Goal: Task Accomplishment & Management: Complete application form

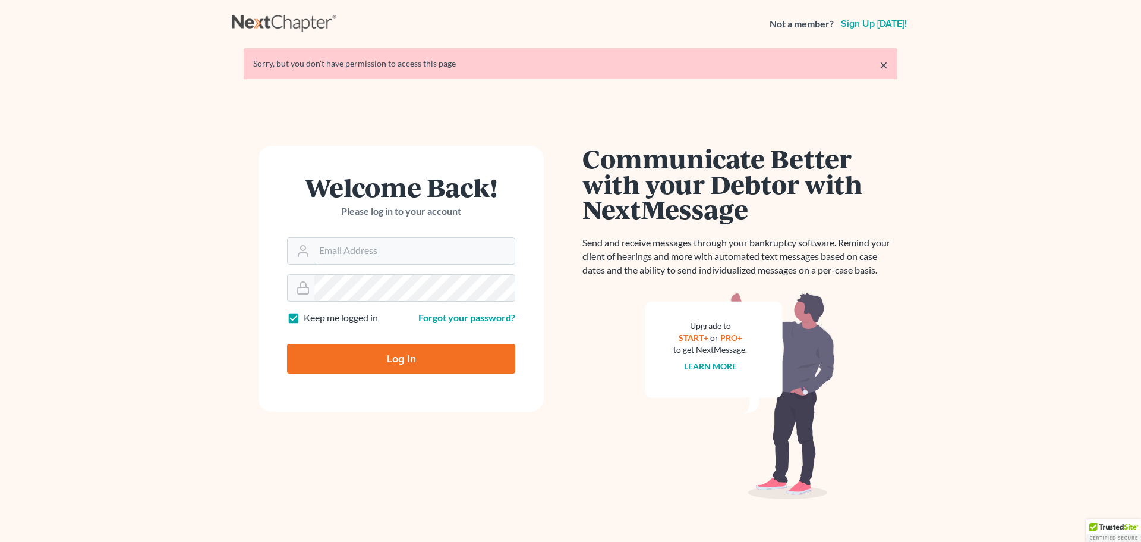
type input "bankruptcyquestions@gmail.com"
click at [394, 359] on input "Log In" at bounding box center [401, 359] width 228 height 30
type input "Thinking..."
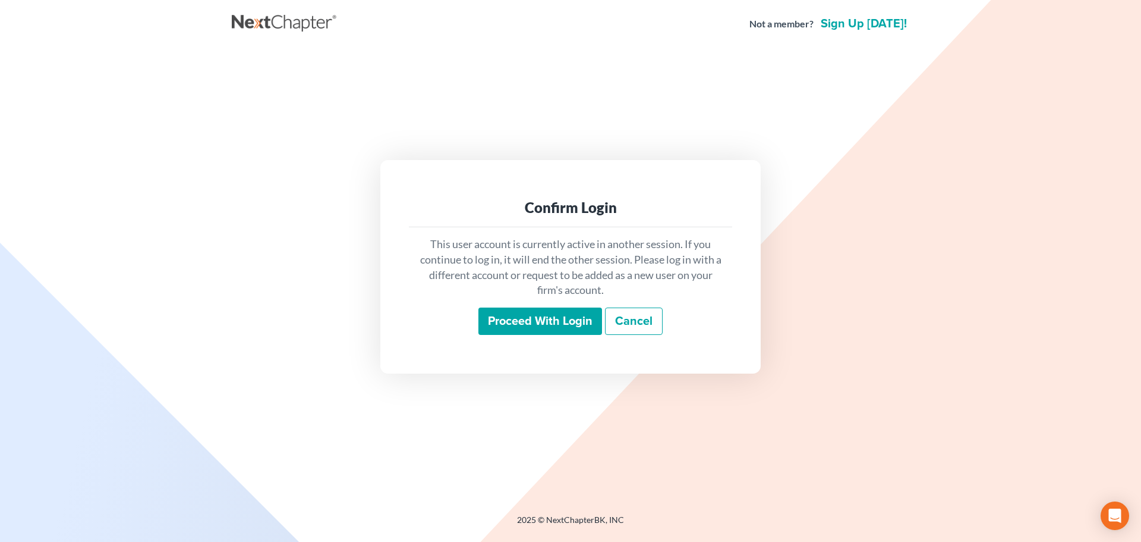
click at [521, 321] on input "Proceed with login" at bounding box center [541, 320] width 124 height 27
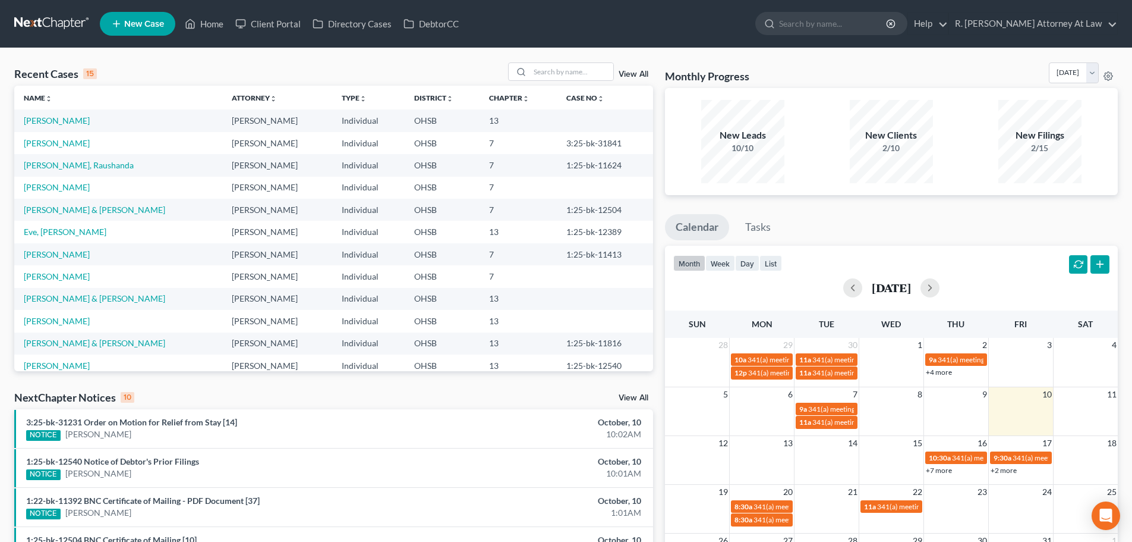
click at [128, 26] on span "New Case" at bounding box center [144, 24] width 40 height 9
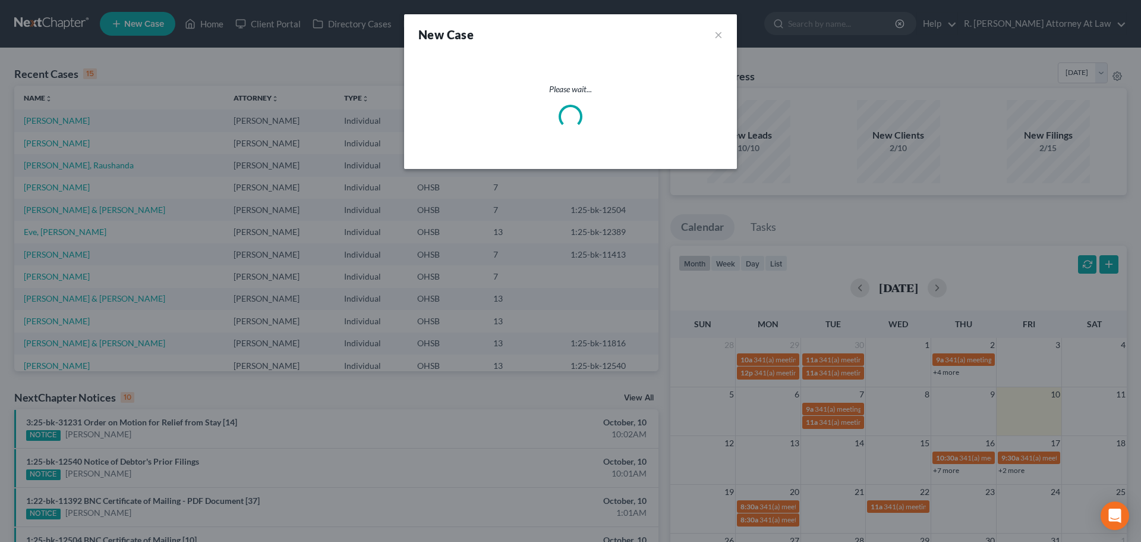
select select "62"
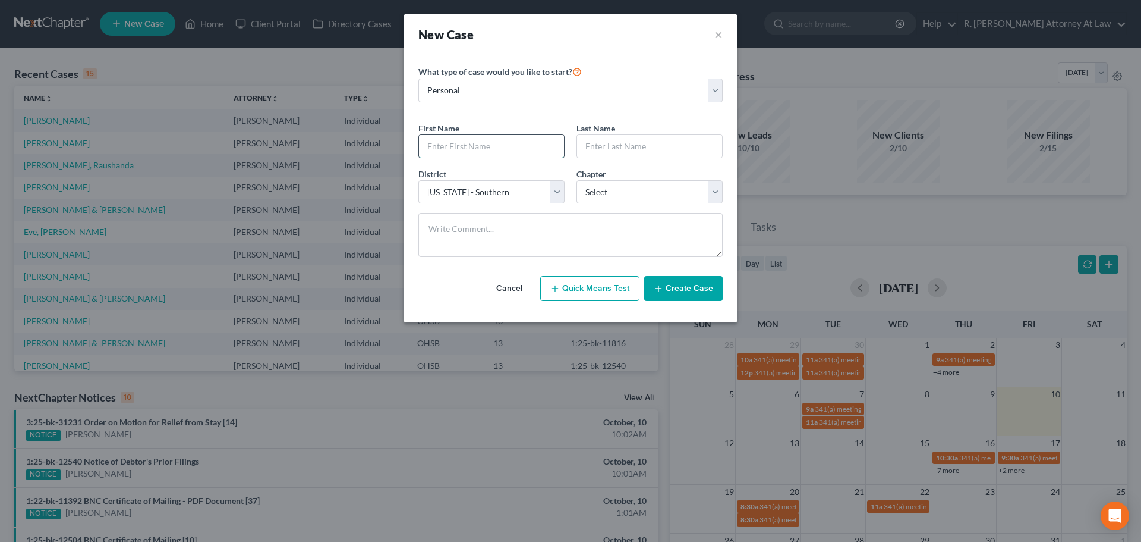
click at [487, 150] on input "text" at bounding box center [491, 146] width 145 height 23
type input "R"
type input "k"
type input "[PERSON_NAME]"
type input "c"
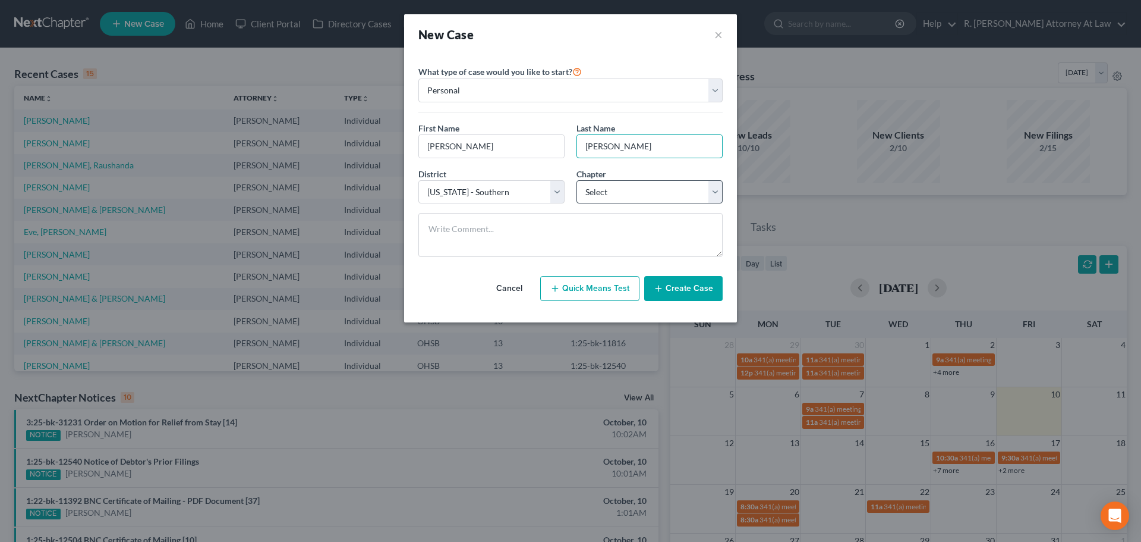
type input "[PERSON_NAME]"
click at [604, 194] on select "Select 7 11 12 13" at bounding box center [650, 192] width 146 height 24
select select "3"
click at [577, 180] on select "Select 7 11 12 13" at bounding box center [650, 192] width 146 height 24
click at [681, 291] on button "Create Case" at bounding box center [683, 288] width 78 height 25
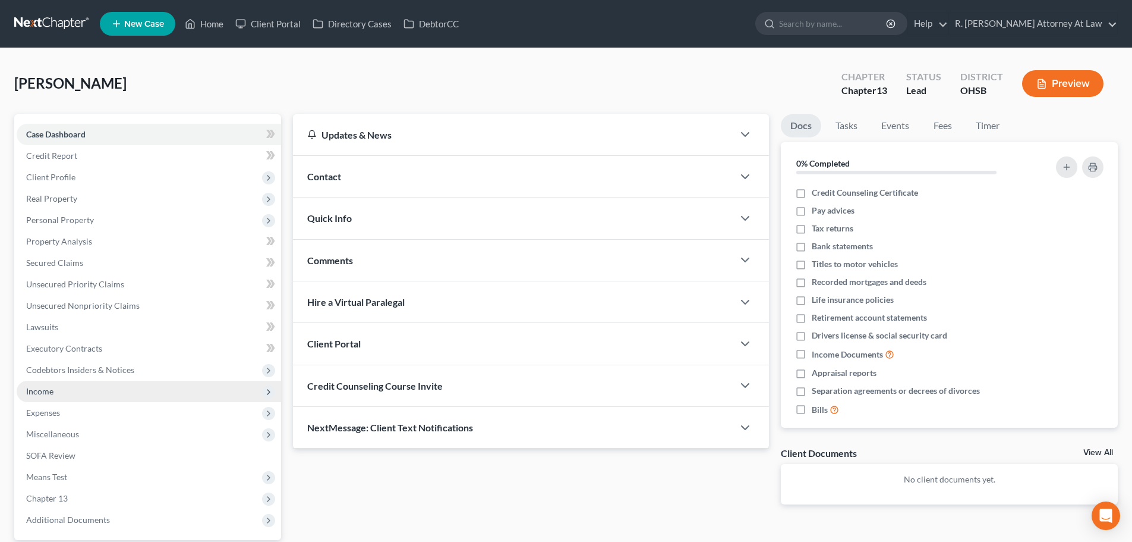
click at [40, 391] on span "Income" at bounding box center [39, 391] width 27 height 10
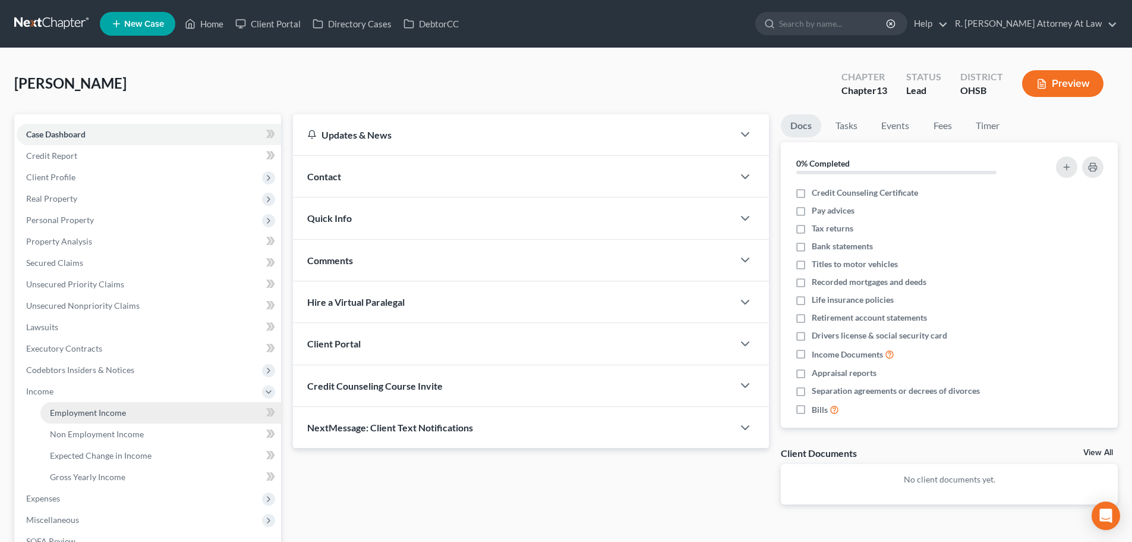
click at [58, 415] on span "Employment Income" at bounding box center [88, 412] width 76 height 10
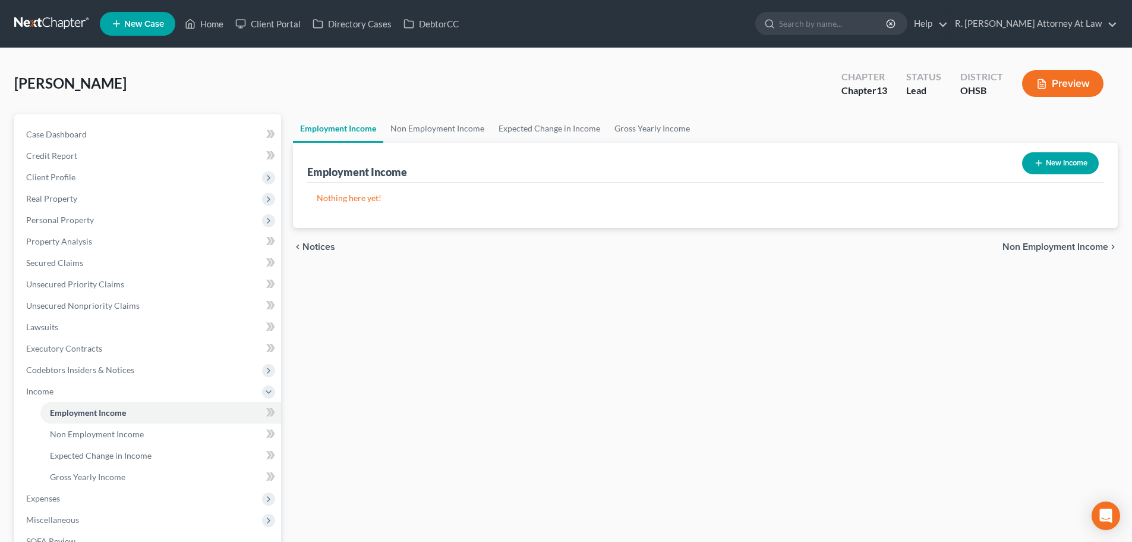
click at [1031, 160] on button "New Income" at bounding box center [1060, 163] width 77 height 22
select select "0"
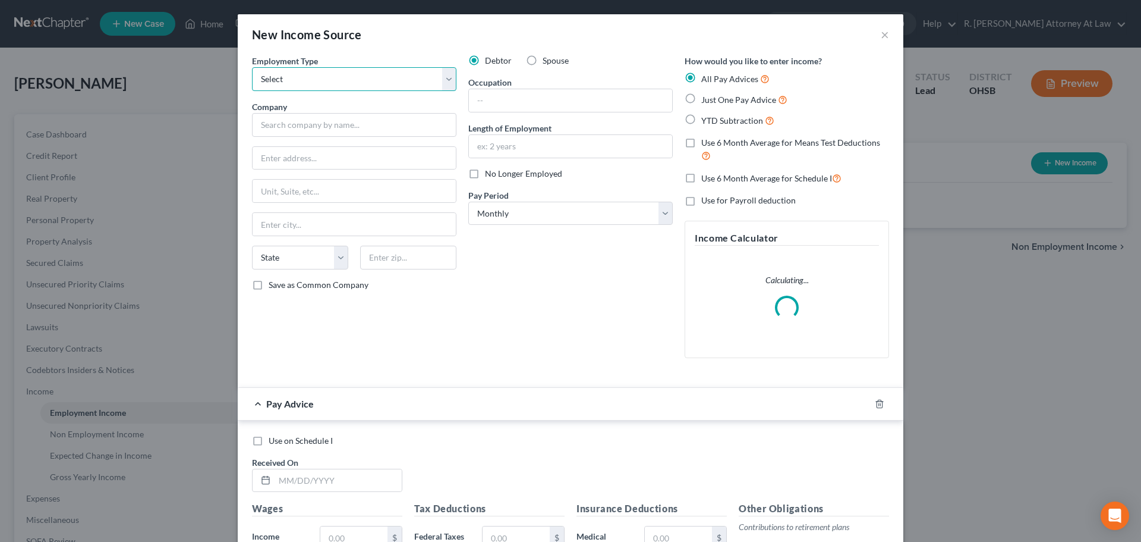
click at [265, 79] on select "Select Full or [DEMOGRAPHIC_DATA] Employment Self Employment" at bounding box center [354, 79] width 204 height 24
select select "0"
click at [252, 67] on select "Select Full or [DEMOGRAPHIC_DATA] Employment Self Employment" at bounding box center [354, 79] width 204 height 24
drag, startPoint x: 279, startPoint y: 121, endPoint x: 285, endPoint y: 124, distance: 6.9
click at [279, 121] on input "text" at bounding box center [354, 125] width 204 height 24
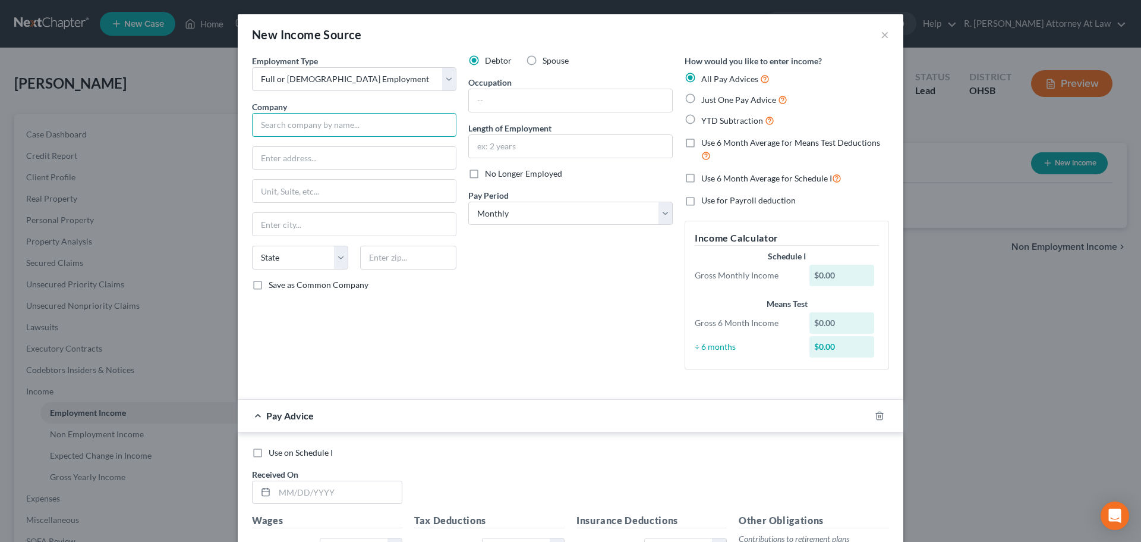
click at [310, 123] on input "text" at bounding box center [354, 125] width 204 height 24
type input "Comcast"
click at [476, 99] on input "text" at bounding box center [570, 100] width 203 height 23
type input "Management"
click at [701, 100] on label "Just One Pay Advice" at bounding box center [744, 100] width 86 height 14
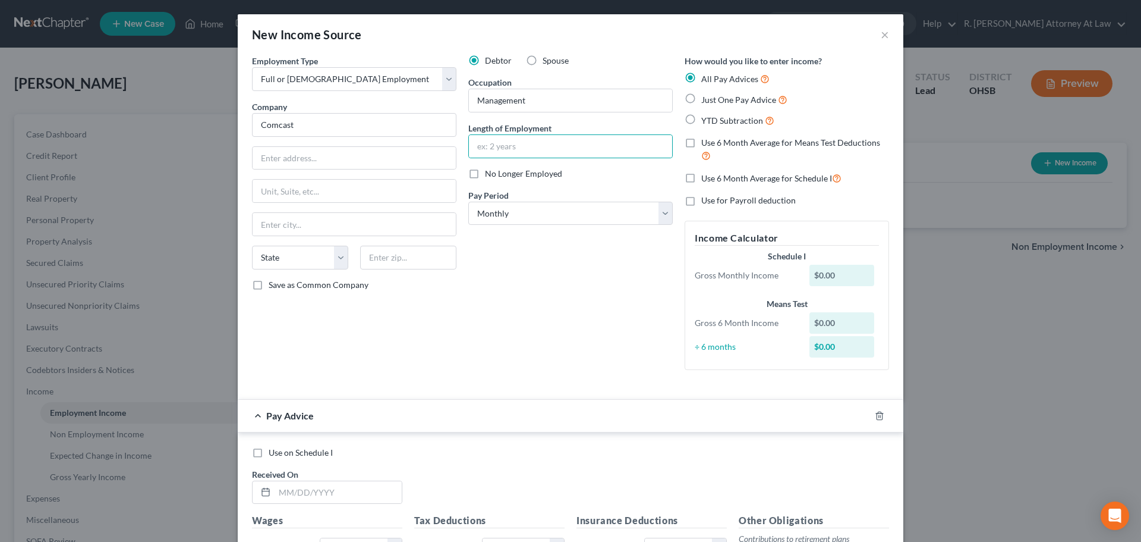
click at [706, 100] on input "Just One Pay Advice" at bounding box center [710, 97] width 8 height 8
radio input "true"
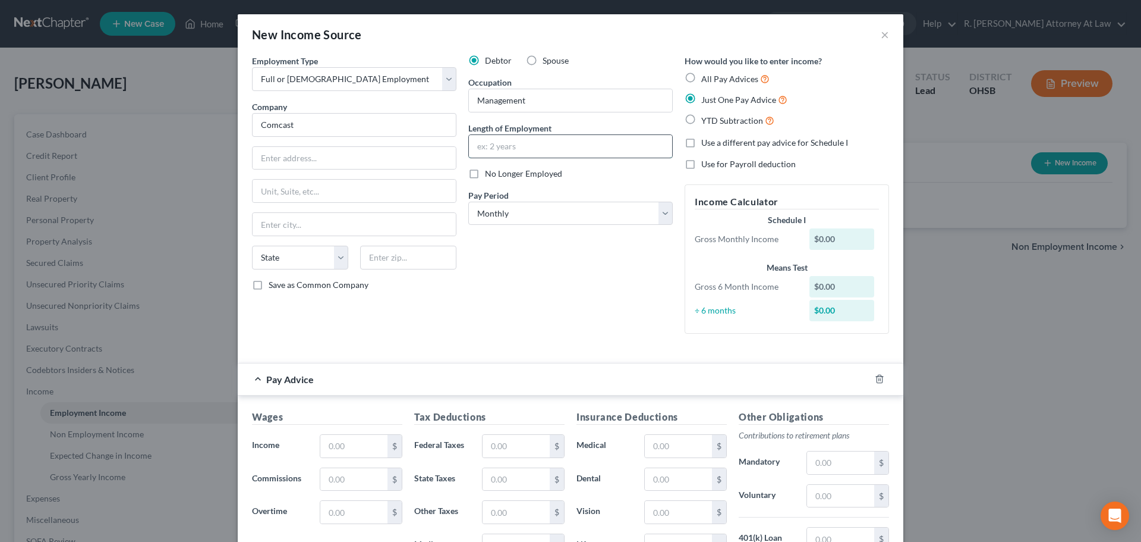
click at [500, 135] on input "text" at bounding box center [570, 146] width 203 height 23
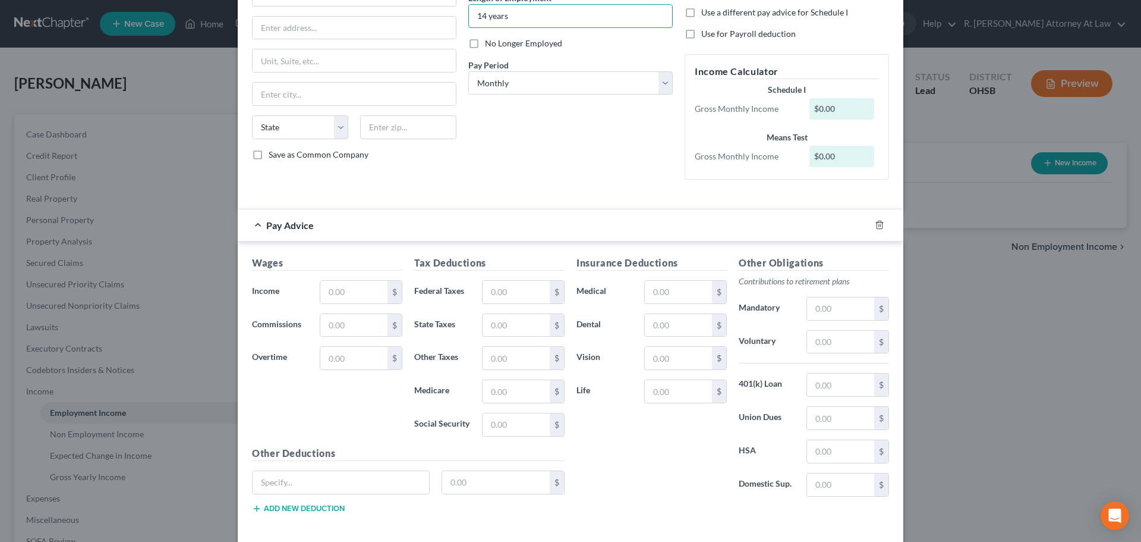
scroll to position [185, 0]
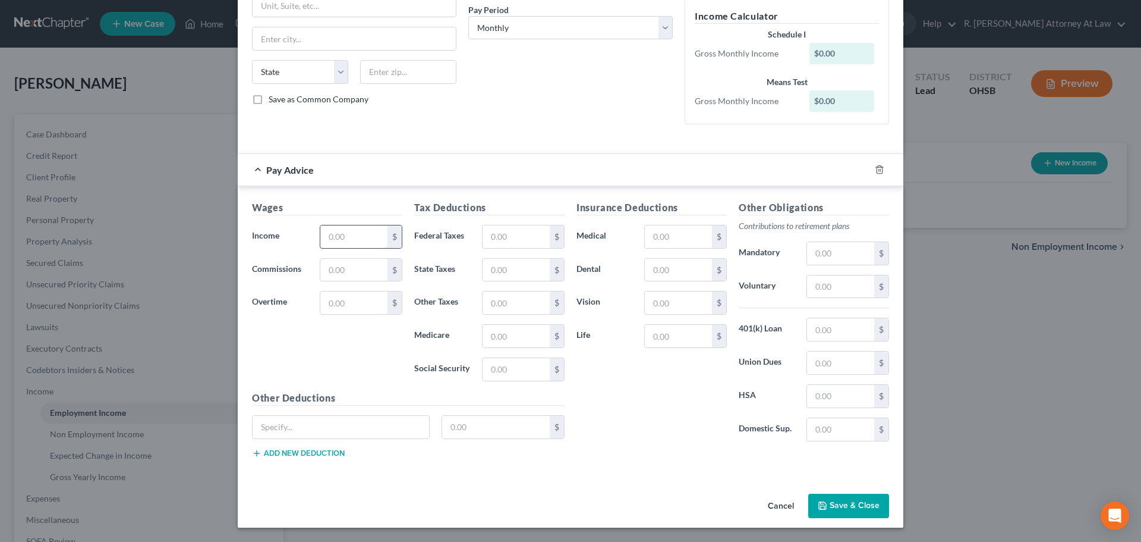
type input "14 years"
click at [330, 235] on input "text" at bounding box center [353, 236] width 67 height 23
type input "6,391"
drag, startPoint x: 517, startPoint y: 276, endPoint x: 733, endPoint y: 366, distance: 234.5
click at [518, 277] on input "text" at bounding box center [516, 270] width 67 height 23
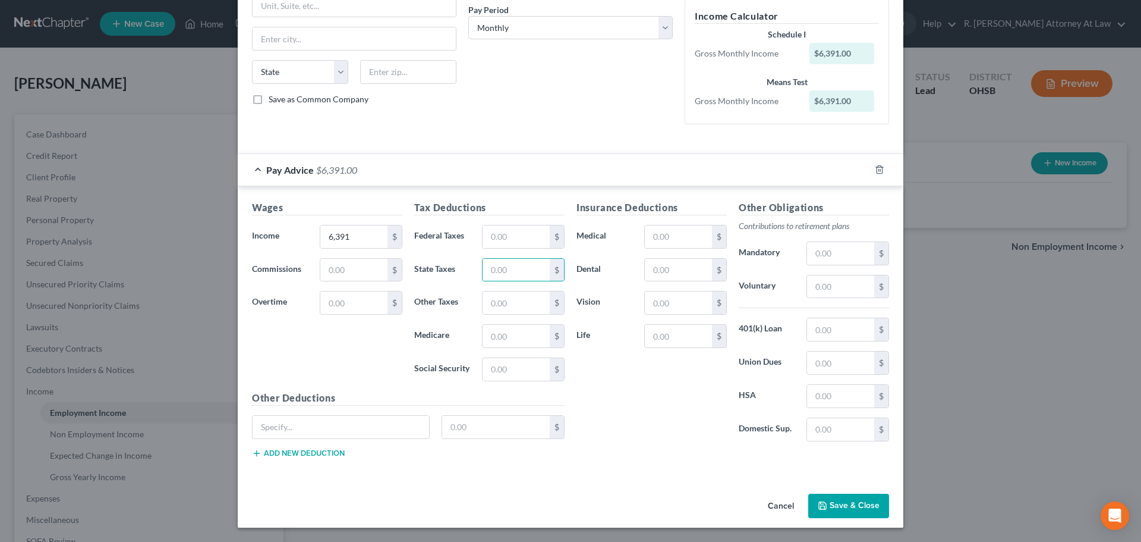
click at [827, 503] on button "Save & Close" at bounding box center [848, 505] width 81 height 25
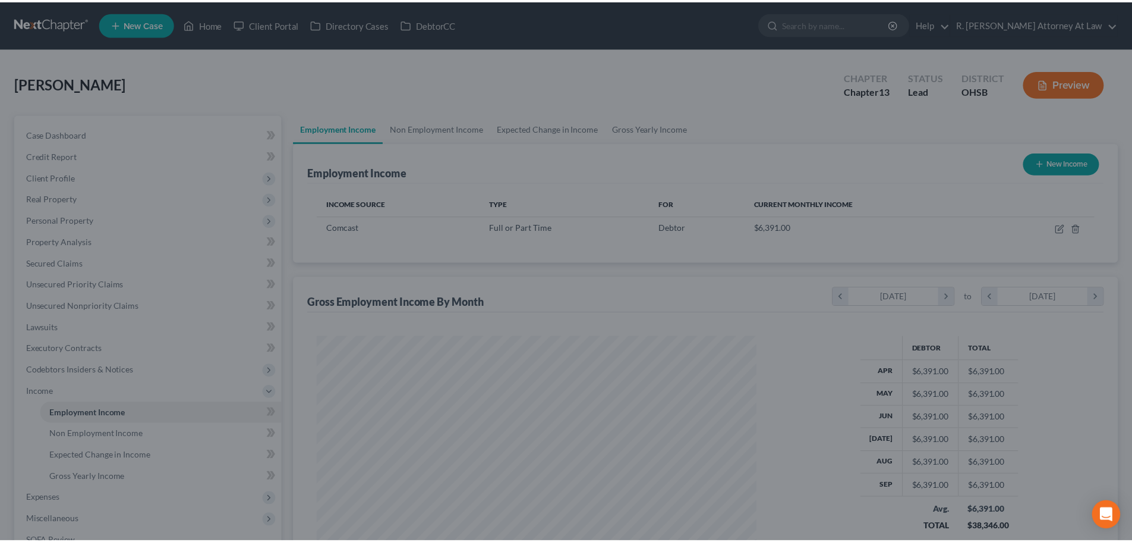
scroll to position [594220, 593975]
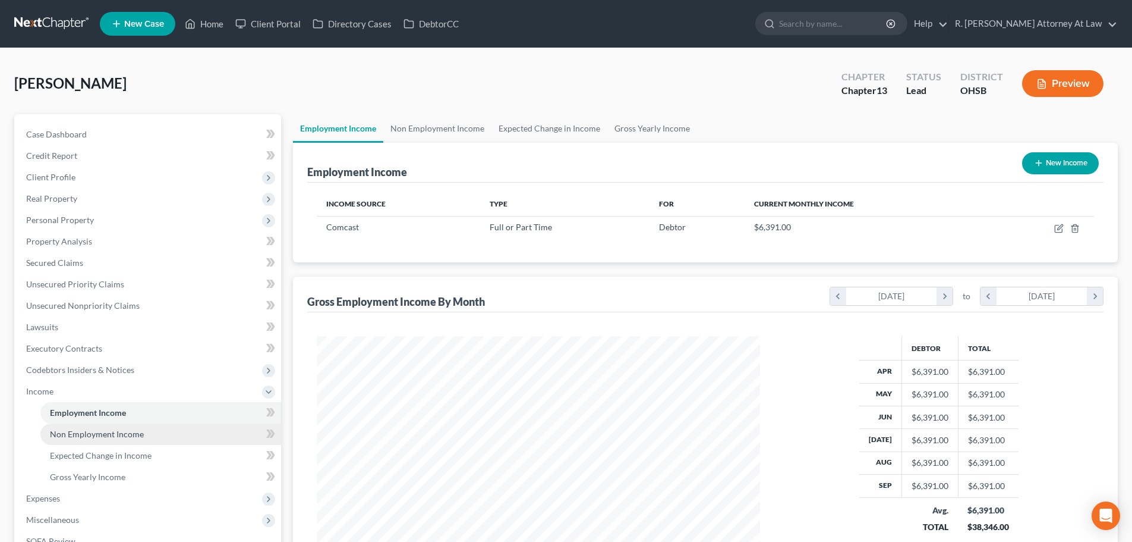
click at [62, 436] on span "Non Employment Income" at bounding box center [97, 434] width 94 height 10
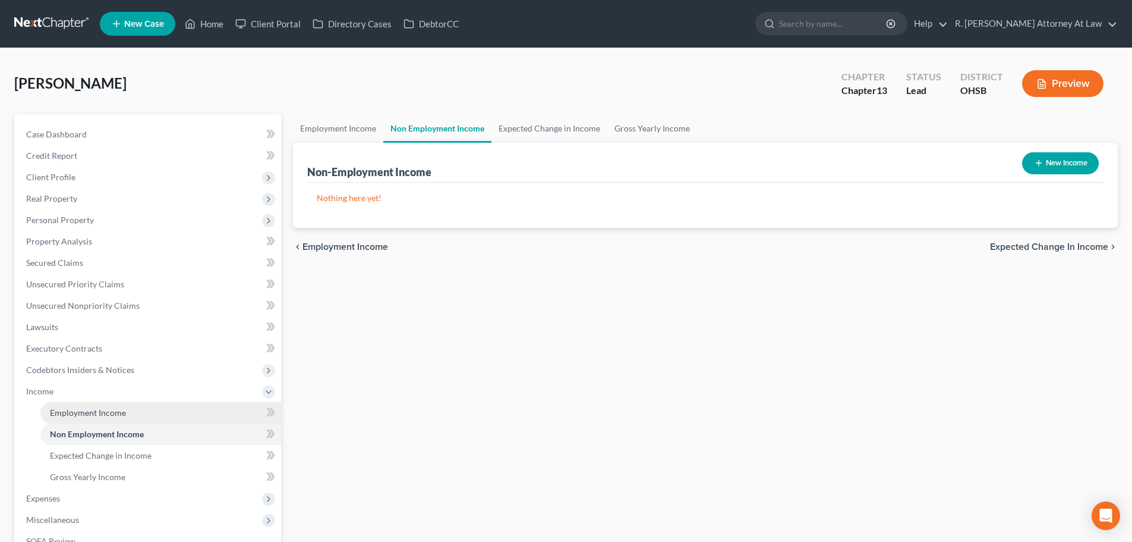
click at [61, 412] on span "Employment Income" at bounding box center [88, 412] width 76 height 10
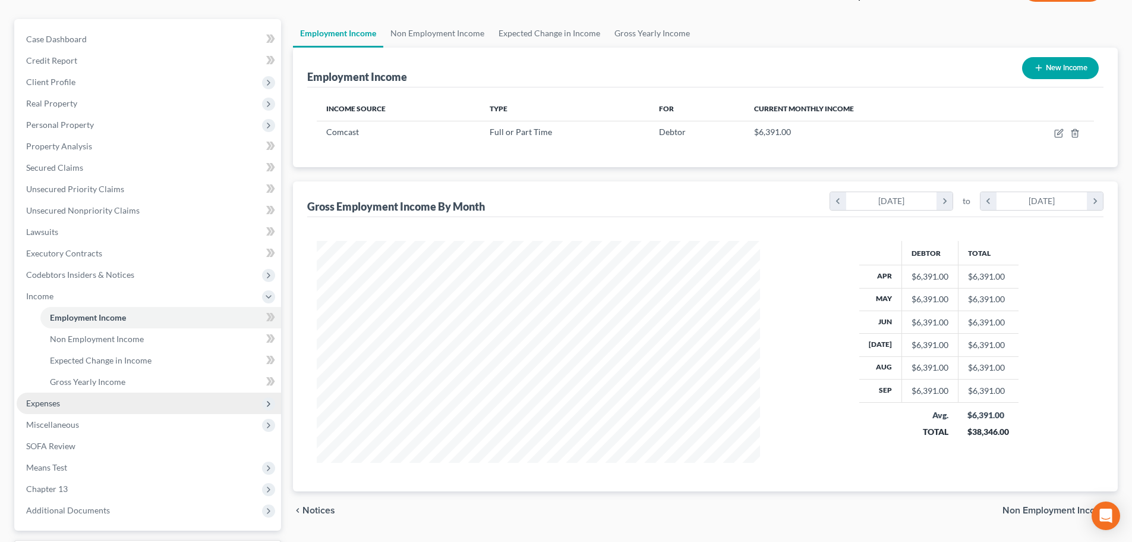
scroll to position [119, 0]
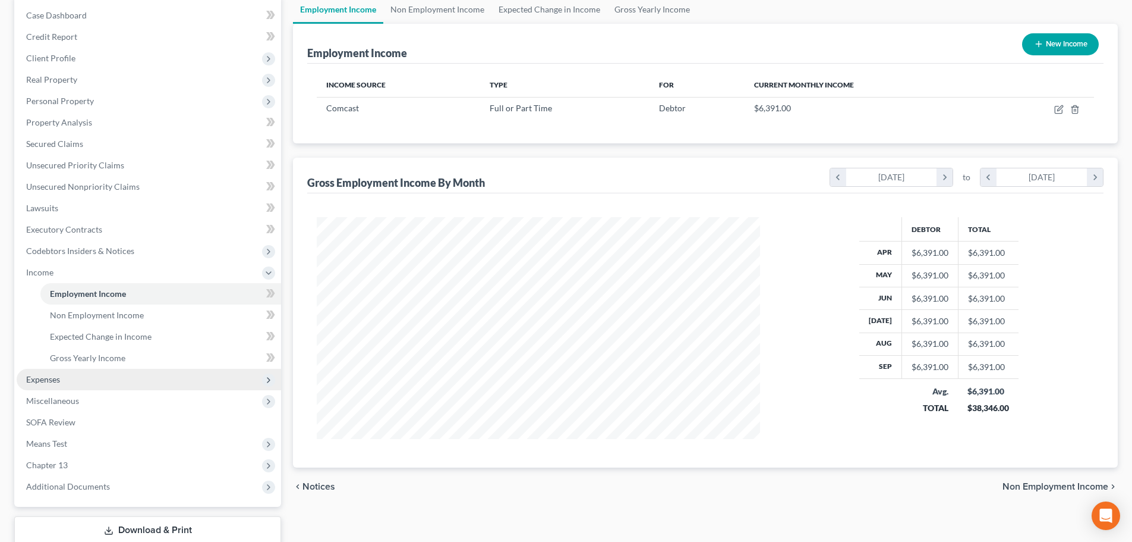
click at [55, 377] on span "Expenses" at bounding box center [43, 379] width 34 height 10
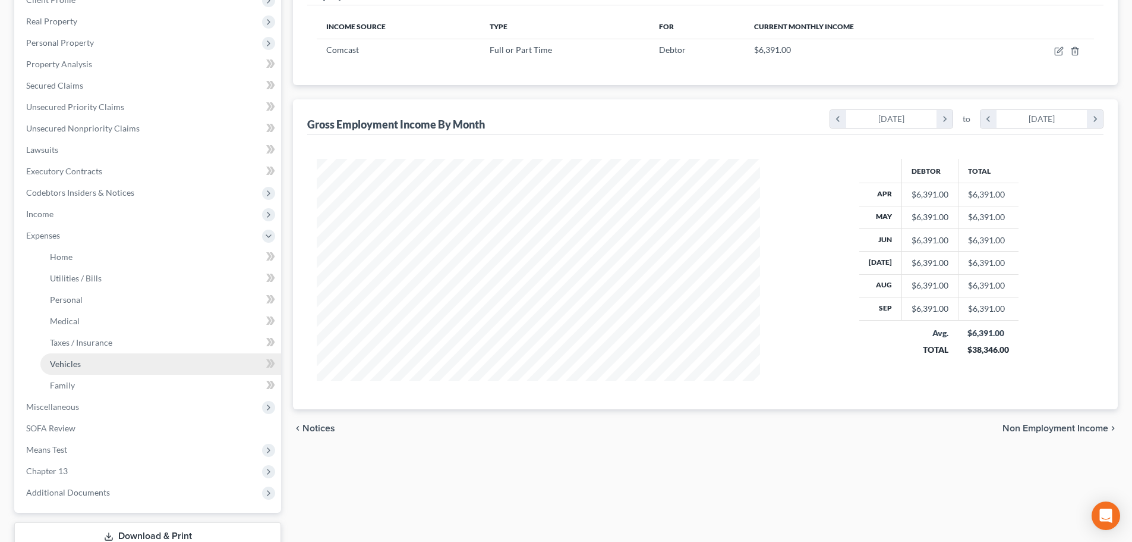
scroll to position [178, 0]
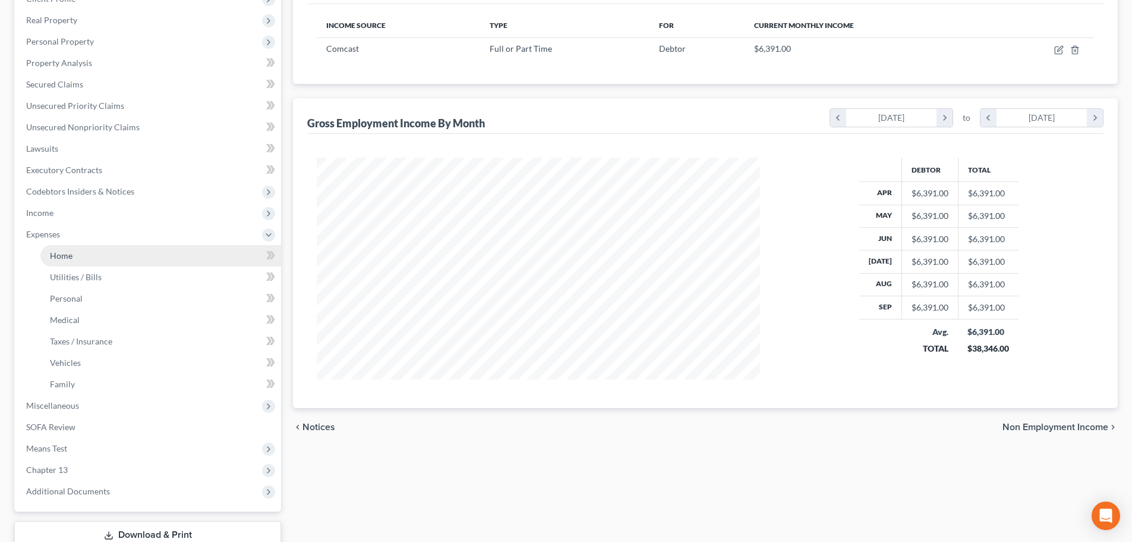
click at [58, 257] on span "Home" at bounding box center [61, 255] width 23 height 10
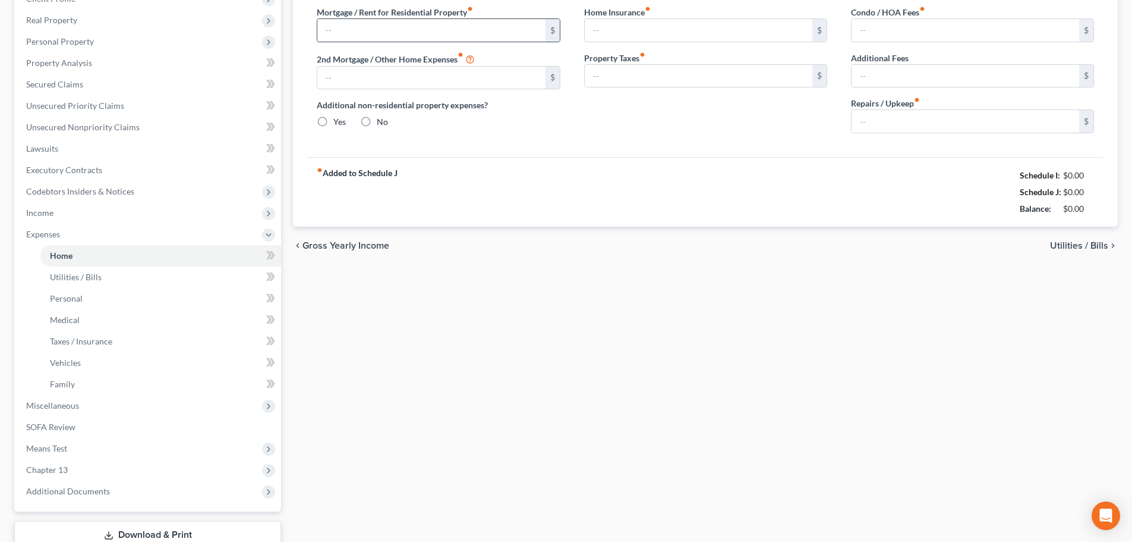
type input "0.00"
radio input "true"
type input "0.00"
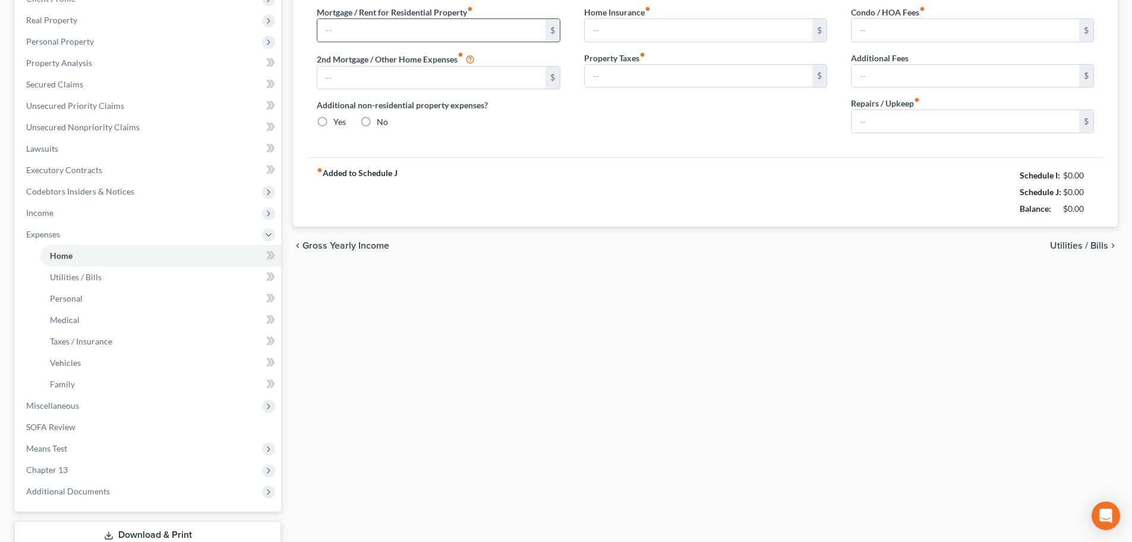
type input "0.00"
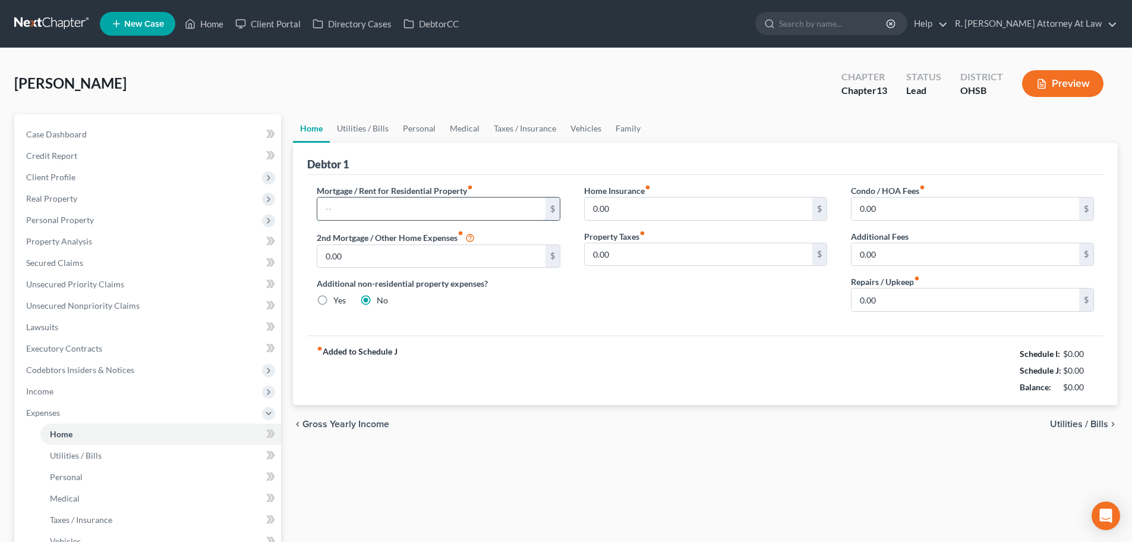
click at [366, 218] on input "text" at bounding box center [431, 208] width 228 height 23
type input "1,703"
click at [388, 257] on input "0.00" at bounding box center [431, 256] width 228 height 23
click at [354, 125] on link "Utilities / Bills" at bounding box center [363, 128] width 66 height 29
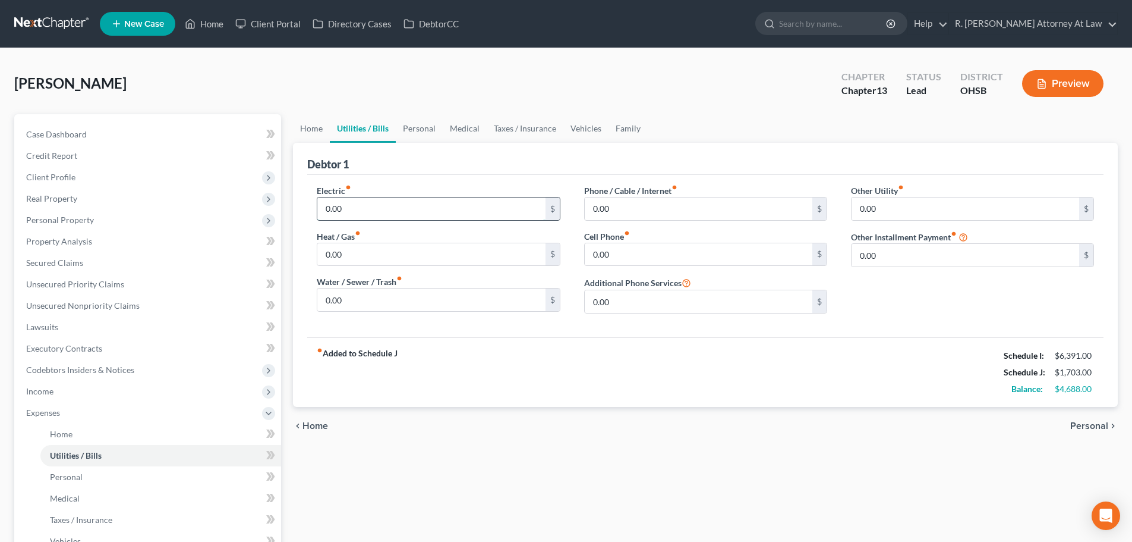
click at [350, 206] on input "0.00" at bounding box center [431, 208] width 228 height 23
type input "120"
click at [613, 210] on input "0.00" at bounding box center [699, 208] width 228 height 23
type input "250"
type input "95"
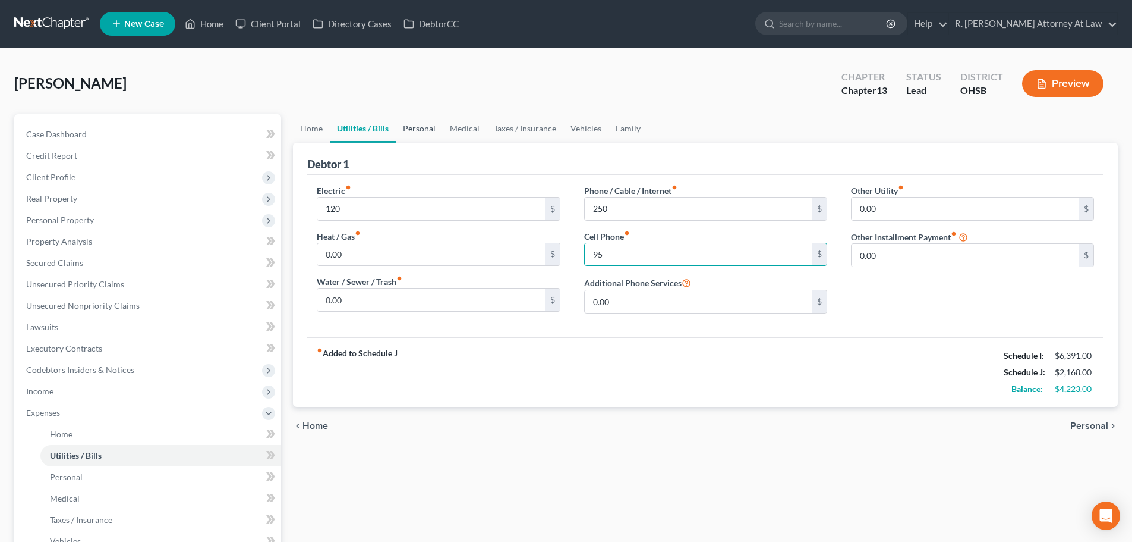
click at [416, 127] on link "Personal" at bounding box center [419, 128] width 47 height 29
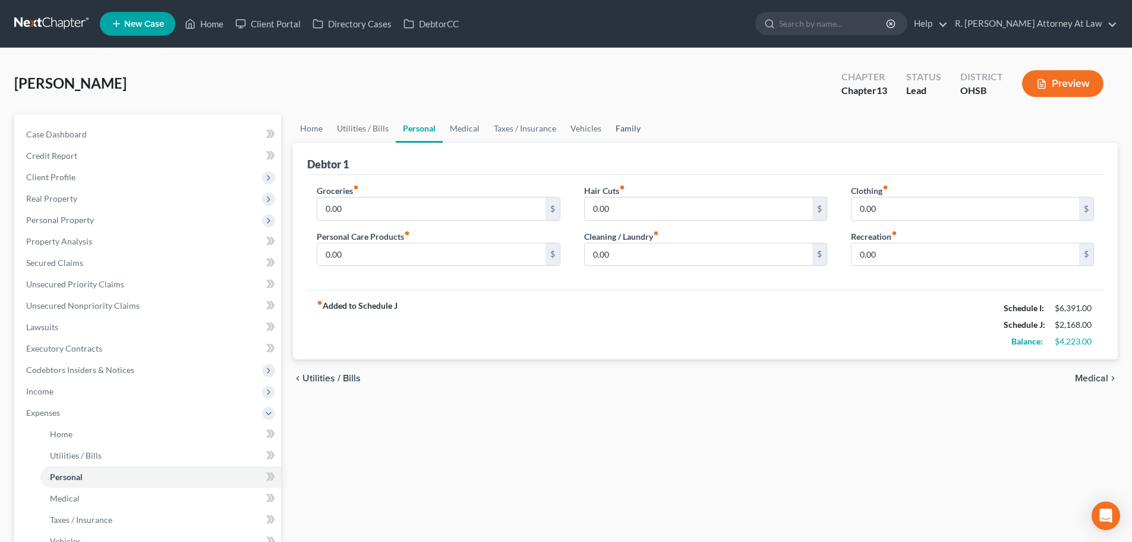
click at [622, 126] on link "Family" at bounding box center [628, 128] width 39 height 29
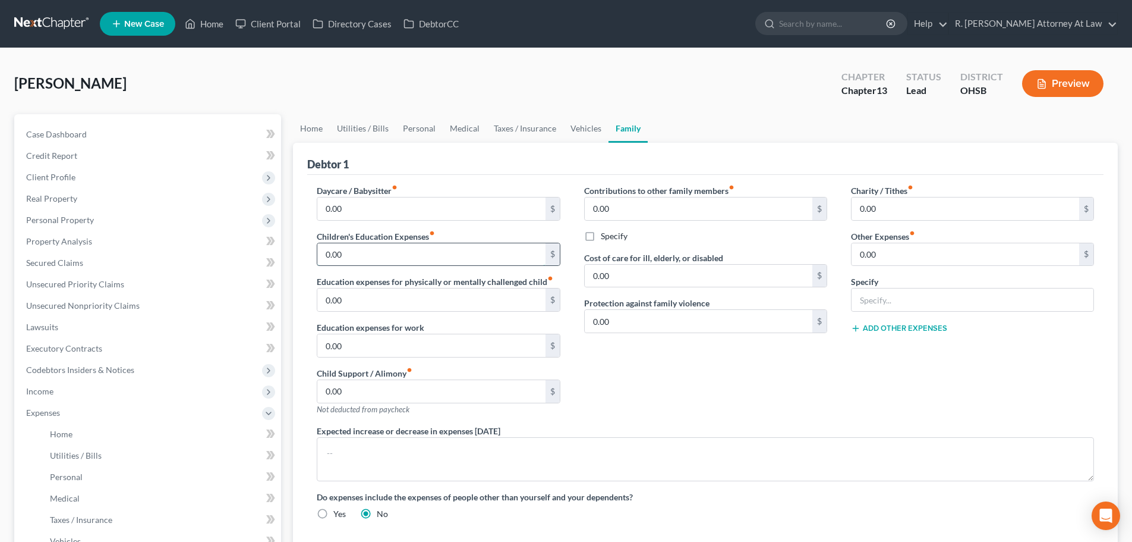
click at [385, 256] on input "0.00" at bounding box center [431, 254] width 228 height 23
type input "500"
click at [576, 124] on link "Vehicles" at bounding box center [586, 128] width 45 height 29
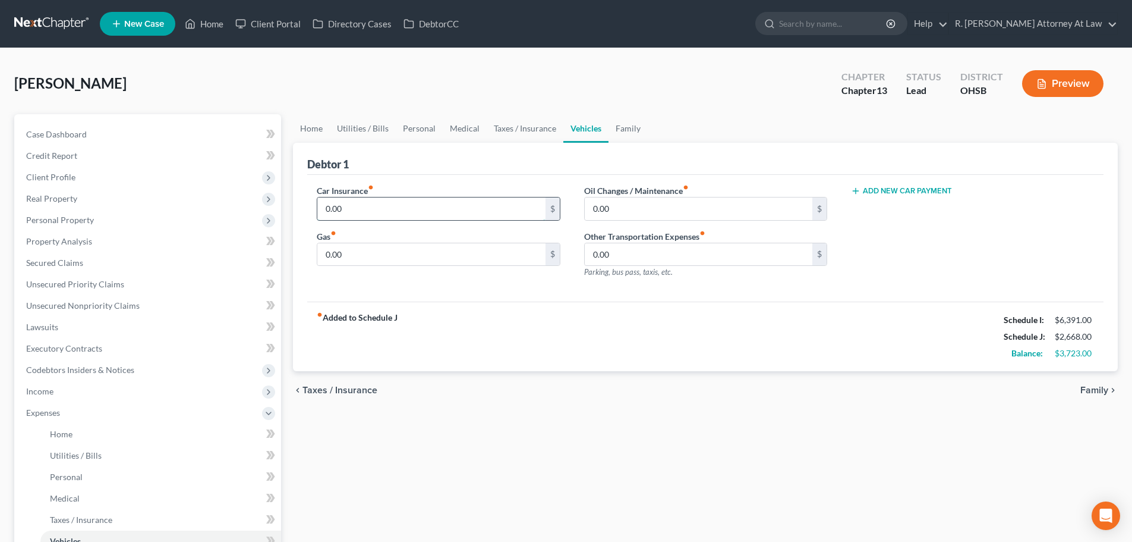
click at [364, 210] on input "0.00" at bounding box center [431, 208] width 228 height 23
type input "145"
click at [612, 205] on input "0.00" at bounding box center [699, 208] width 228 height 23
type input "150"
click at [372, 256] on input "0.00" at bounding box center [431, 254] width 228 height 23
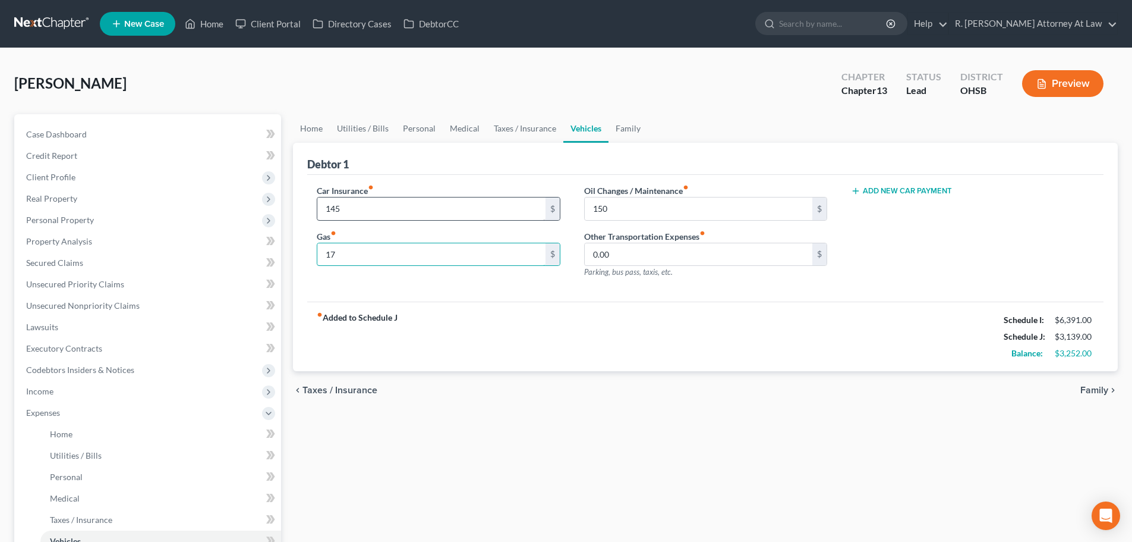
type input "1"
type input "250"
click at [627, 125] on link "Family" at bounding box center [628, 128] width 39 height 29
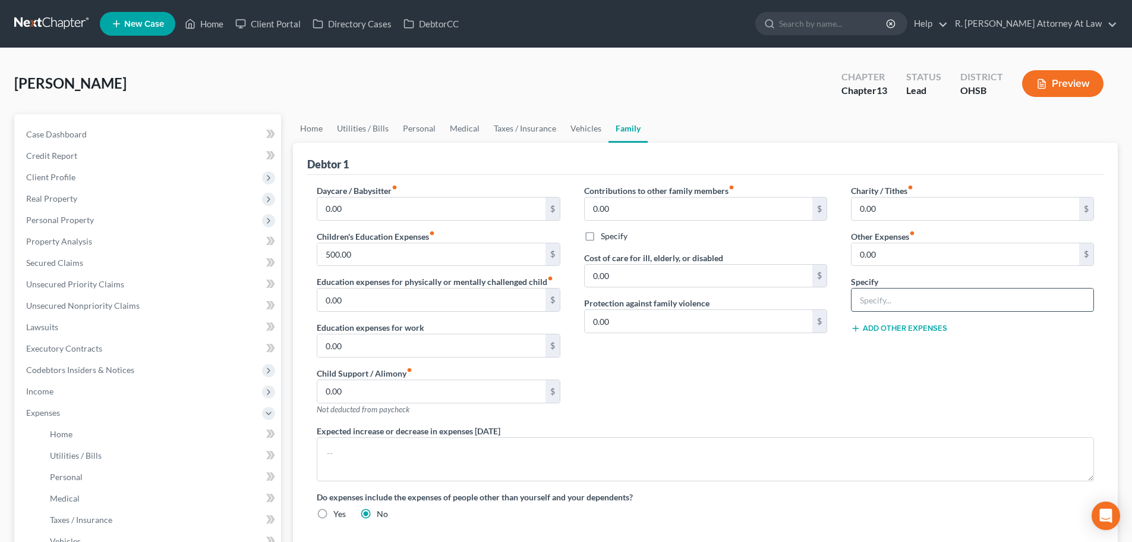
click at [880, 297] on input "text" at bounding box center [973, 299] width 242 height 23
type input "Cat & Dog, 150"
click at [879, 259] on input "0.00" at bounding box center [966, 254] width 228 height 23
click at [883, 207] on input "0.00" at bounding box center [966, 208] width 228 height 23
click at [871, 329] on button "Add Other Expenses" at bounding box center [899, 328] width 96 height 10
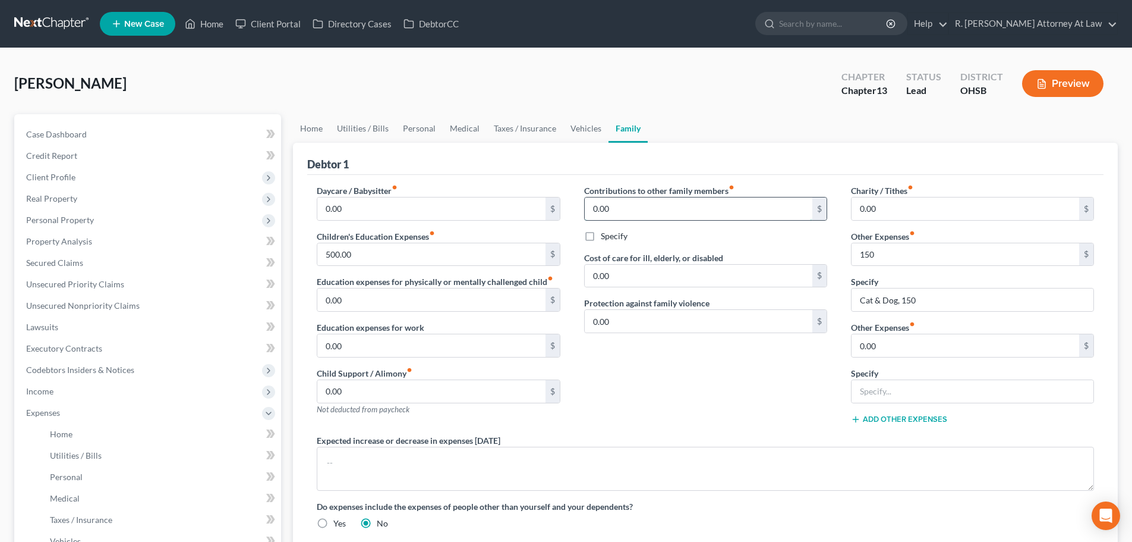
click at [616, 200] on input "0.00" at bounding box center [699, 208] width 228 height 23
click at [48, 178] on span "Client Profile" at bounding box center [50, 177] width 49 height 10
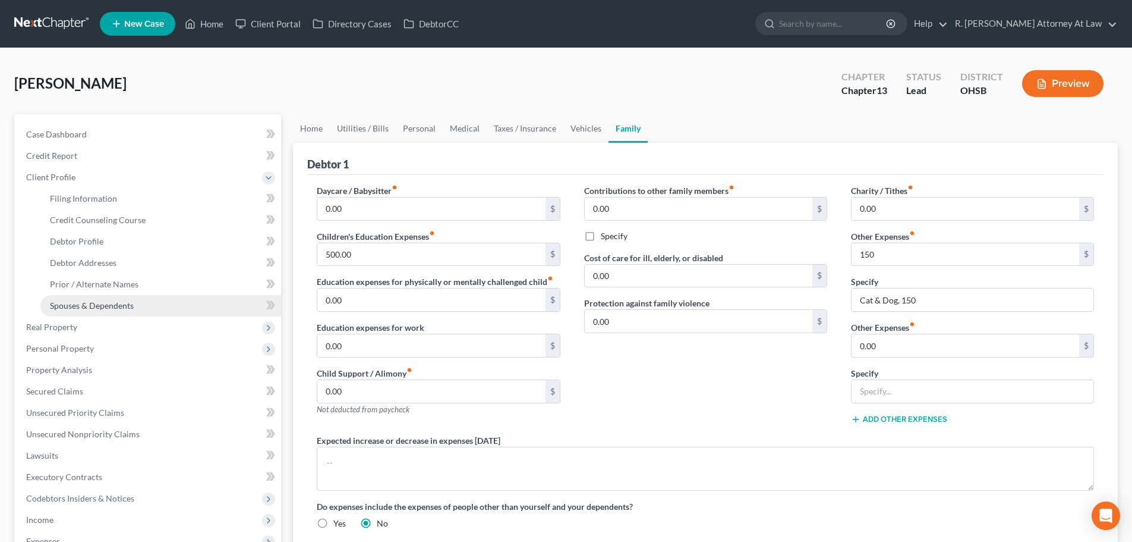
click at [77, 296] on link "Spouses & Dependents" at bounding box center [160, 305] width 241 height 21
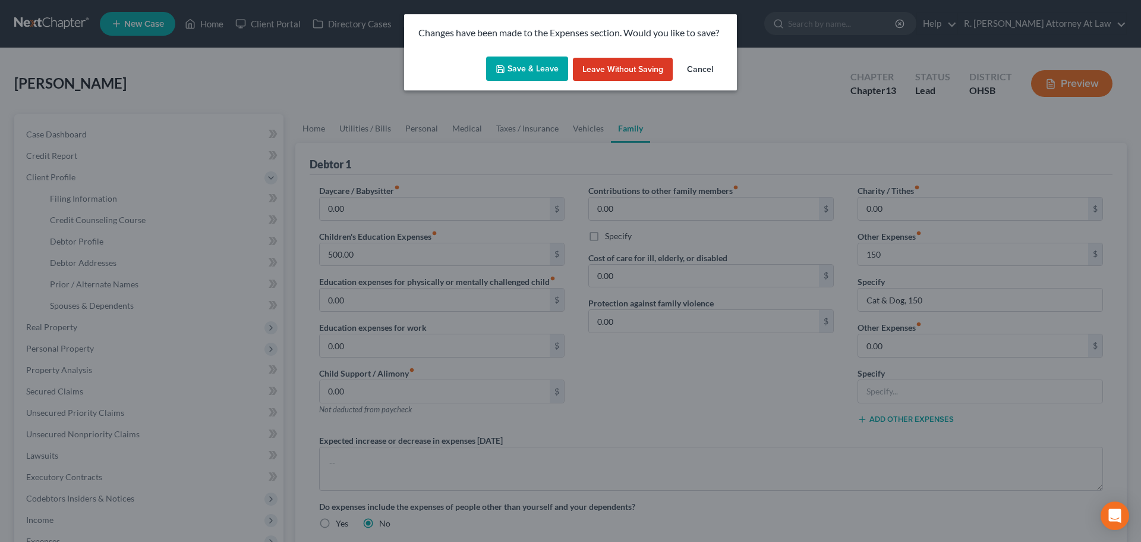
click at [521, 65] on button "Save & Leave" at bounding box center [527, 68] width 82 height 25
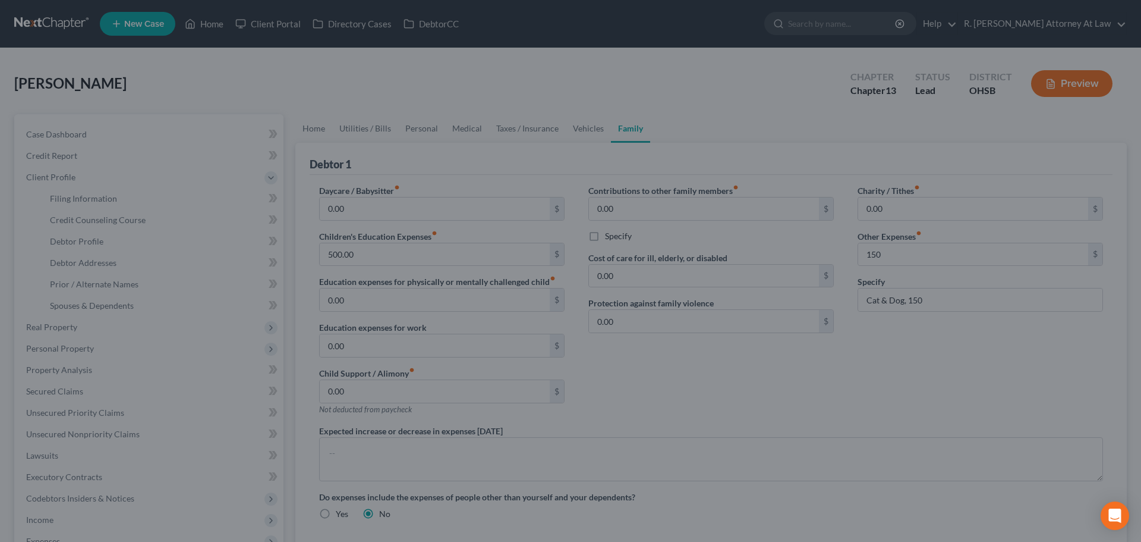
type input "150.00"
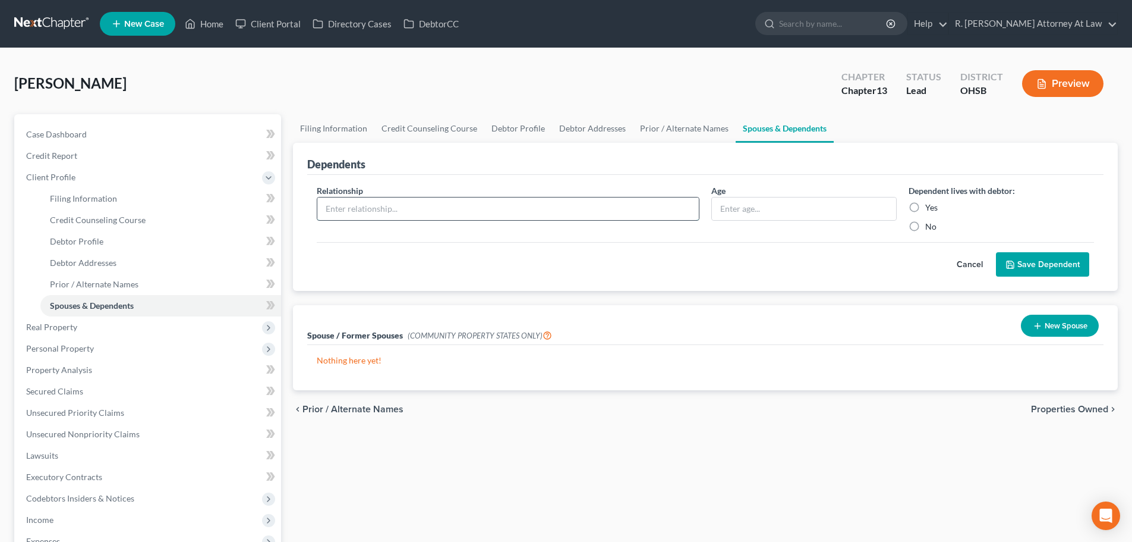
click at [376, 218] on input "text" at bounding box center [508, 208] width 382 height 23
type input "Daughter"
type input "12"
click at [926, 206] on label "Yes" at bounding box center [932, 208] width 12 height 12
click at [930, 206] on input "Yes" at bounding box center [934, 206] width 8 height 8
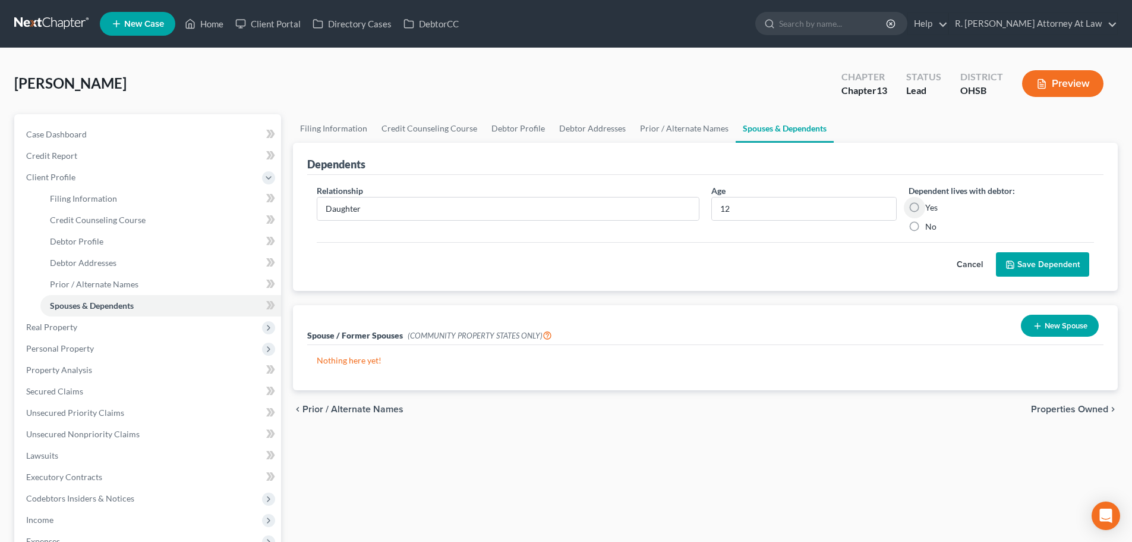
radio input "true"
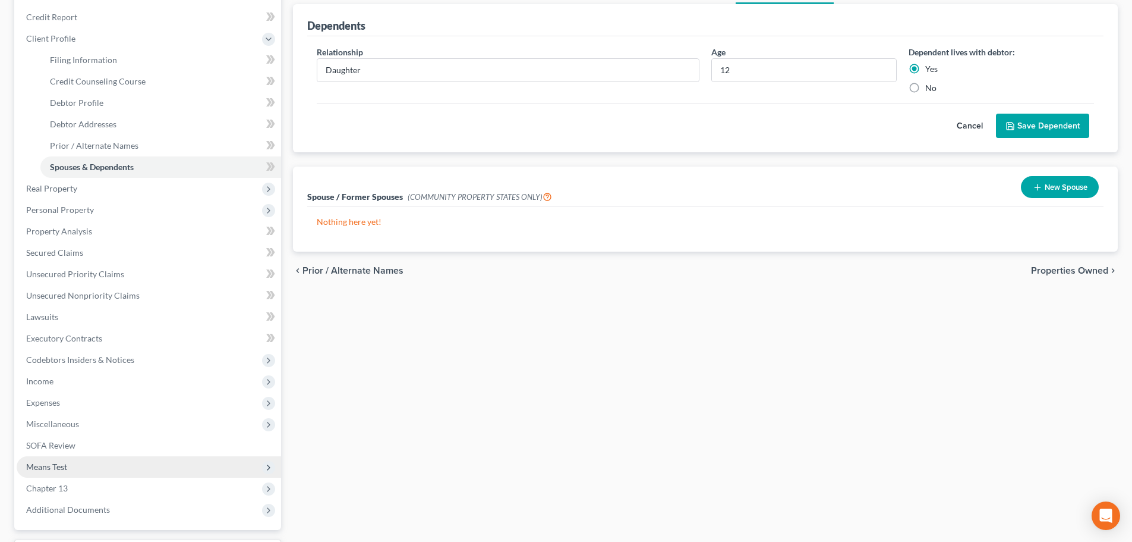
scroll to position [178, 0]
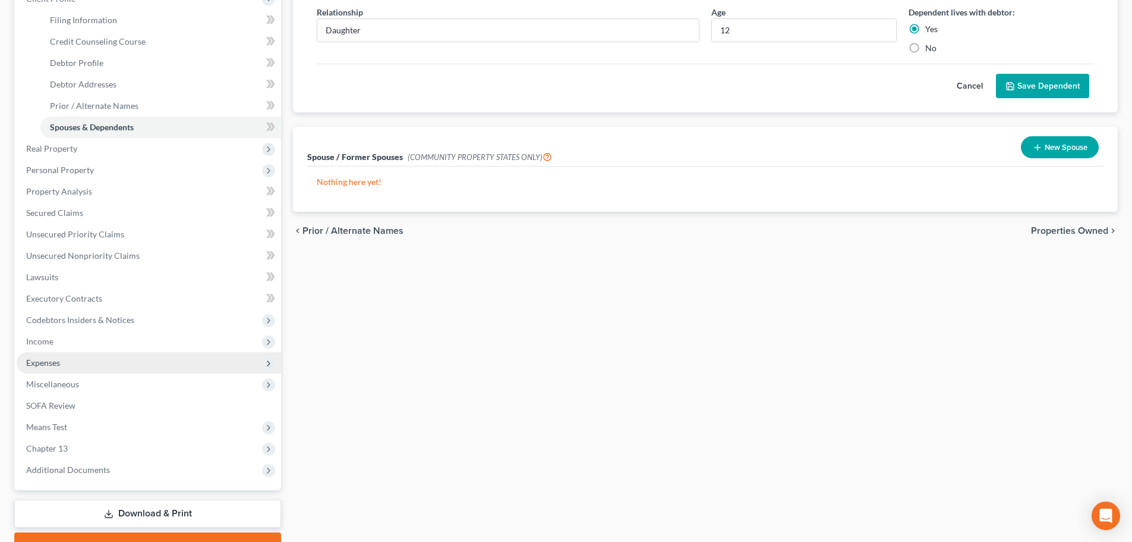
click at [48, 360] on span "Expenses" at bounding box center [43, 362] width 34 height 10
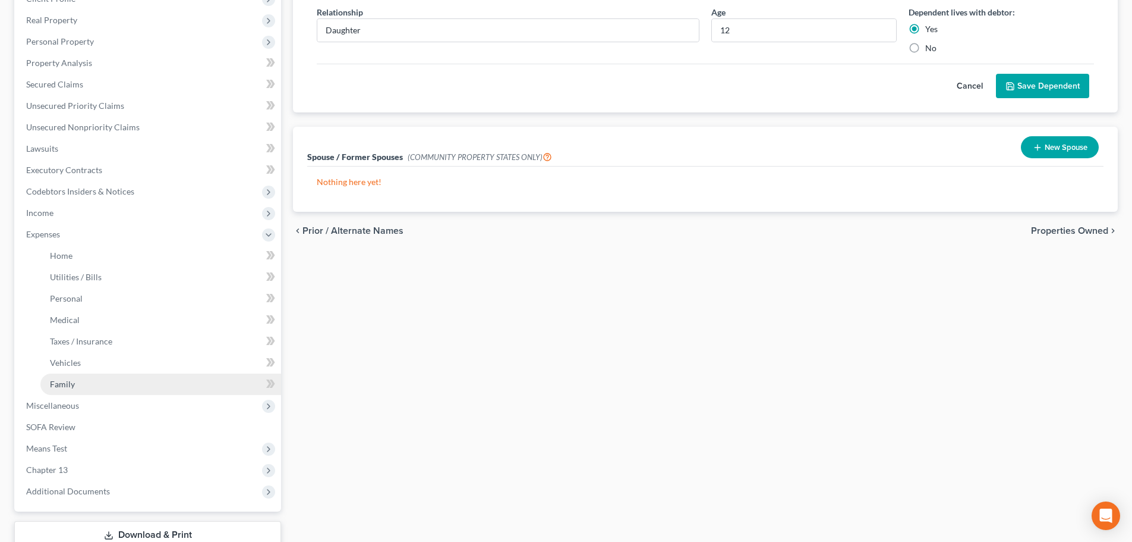
click at [55, 382] on span "Family" at bounding box center [62, 384] width 25 height 10
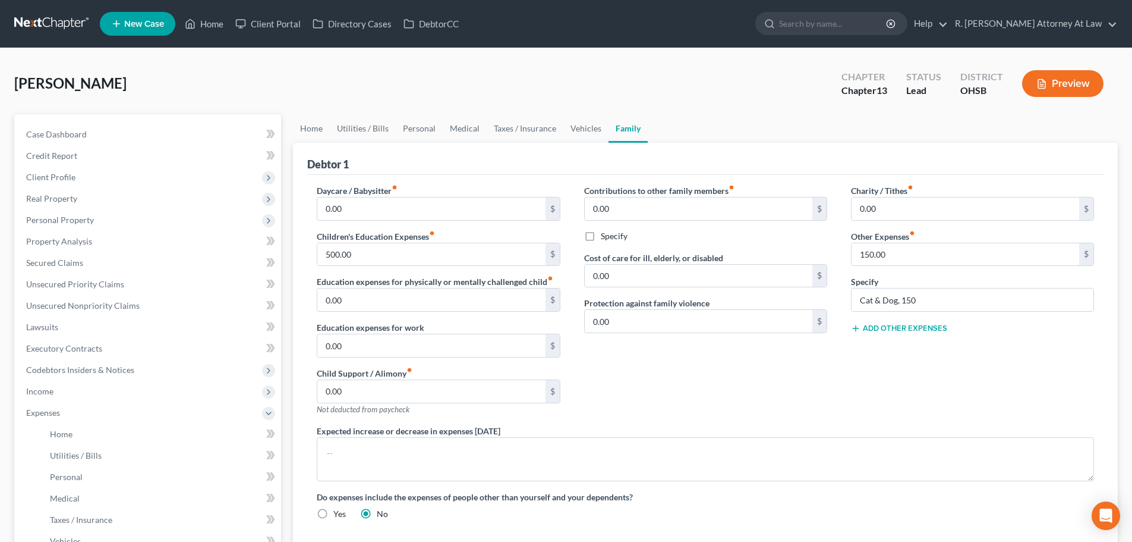
click at [885, 323] on button "Add Other Expenses" at bounding box center [899, 328] width 96 height 10
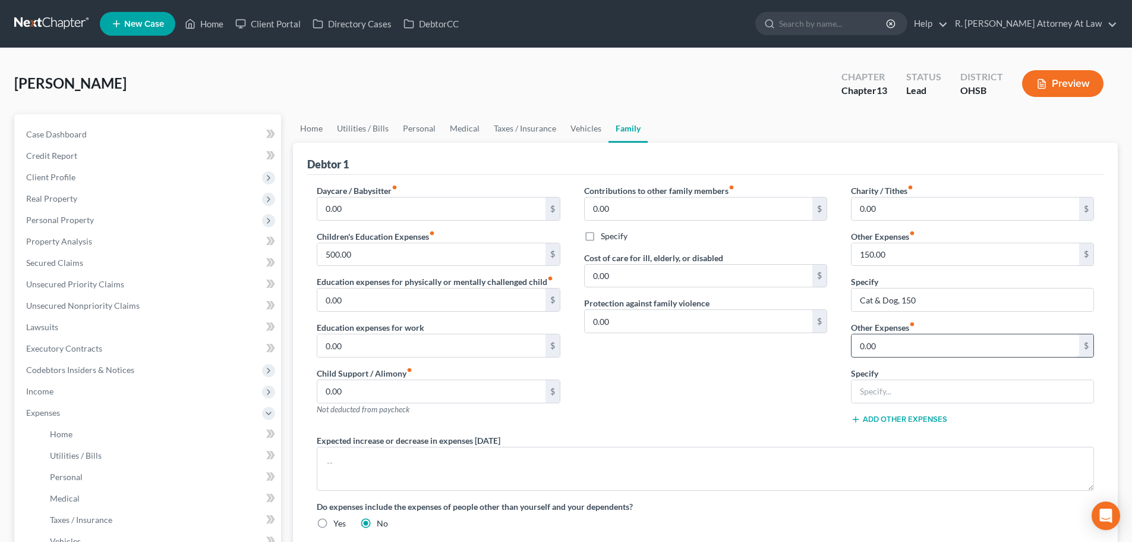
click at [884, 345] on input "0.00" at bounding box center [966, 345] width 228 height 23
type input "50"
type input "Child Activities"
click at [504, 130] on link "Taxes / Insurance" at bounding box center [525, 128] width 77 height 29
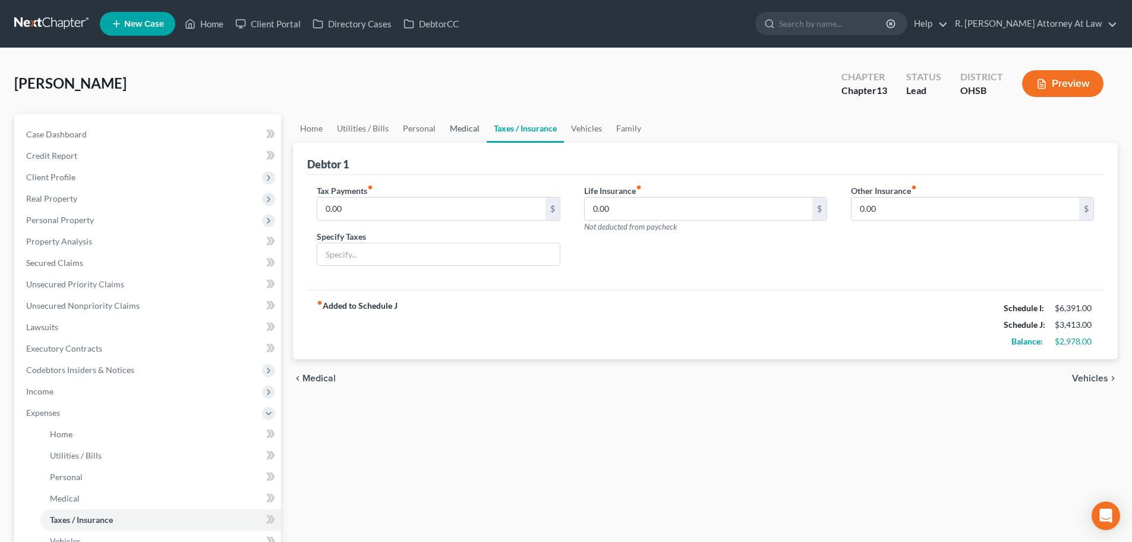
click at [468, 130] on link "Medical" at bounding box center [465, 128] width 44 height 29
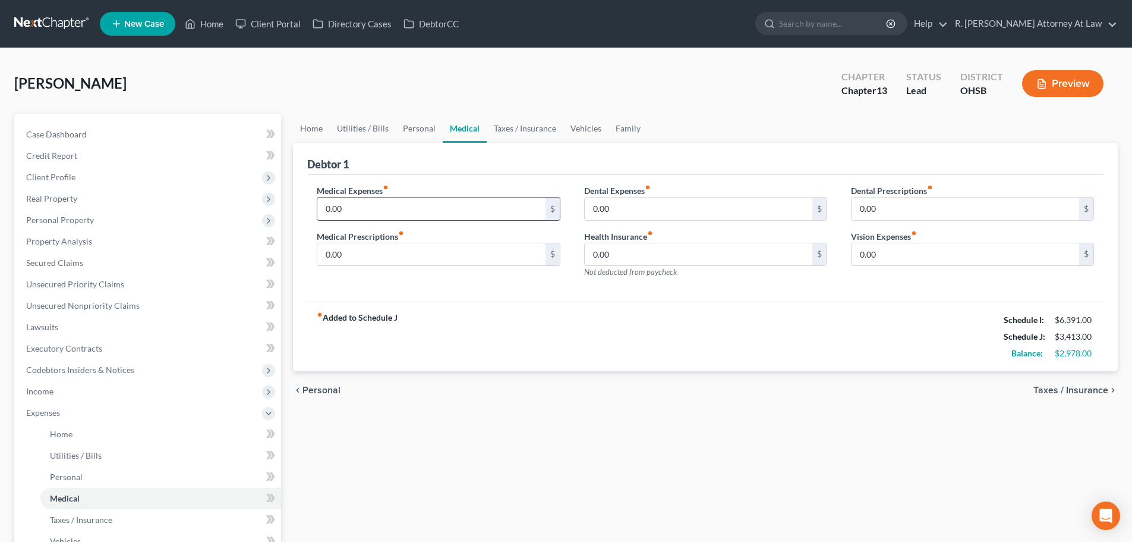
click at [389, 217] on input "0.00" at bounding box center [431, 208] width 228 height 23
type input "30"
click at [423, 129] on link "Personal" at bounding box center [419, 128] width 47 height 29
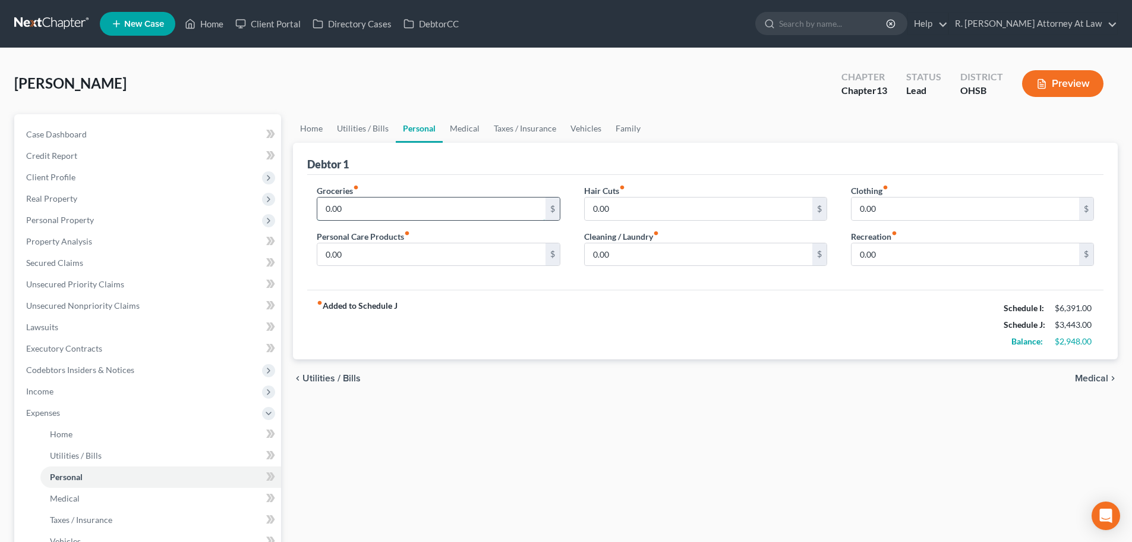
click at [358, 208] on input "0.00" at bounding box center [431, 208] width 228 height 23
type input "900"
drag, startPoint x: 363, startPoint y: 254, endPoint x: 372, endPoint y: 254, distance: 9.5
click at [363, 254] on input "0.00" at bounding box center [431, 254] width 228 height 23
click at [892, 215] on input "0.00" at bounding box center [966, 208] width 228 height 23
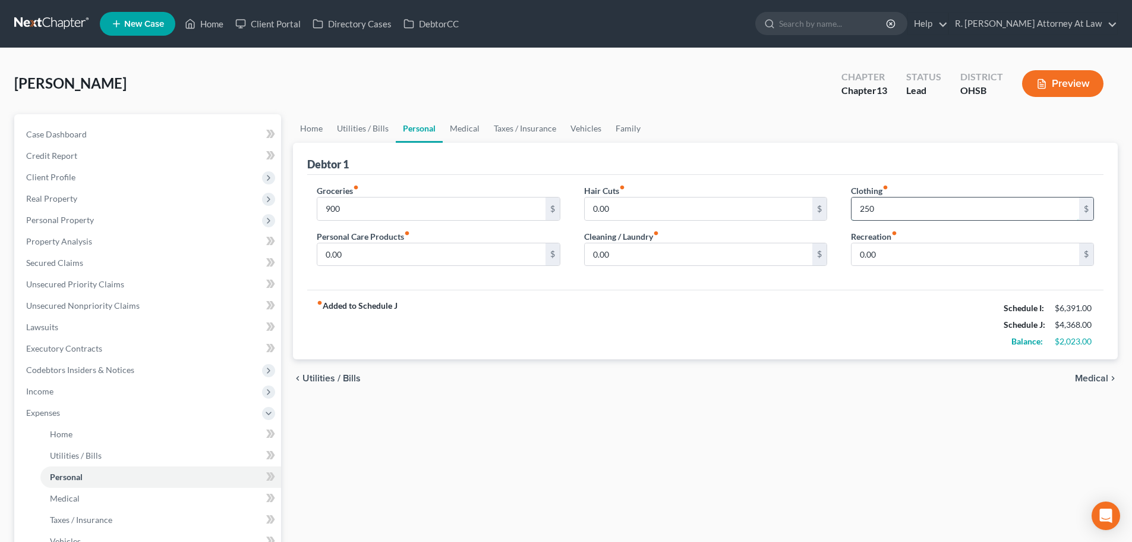
type input "250"
type input "200"
drag, startPoint x: 395, startPoint y: 254, endPoint x: 452, endPoint y: 248, distance: 57.4
click at [395, 254] on input "0.00" at bounding box center [431, 254] width 228 height 23
type input "150"
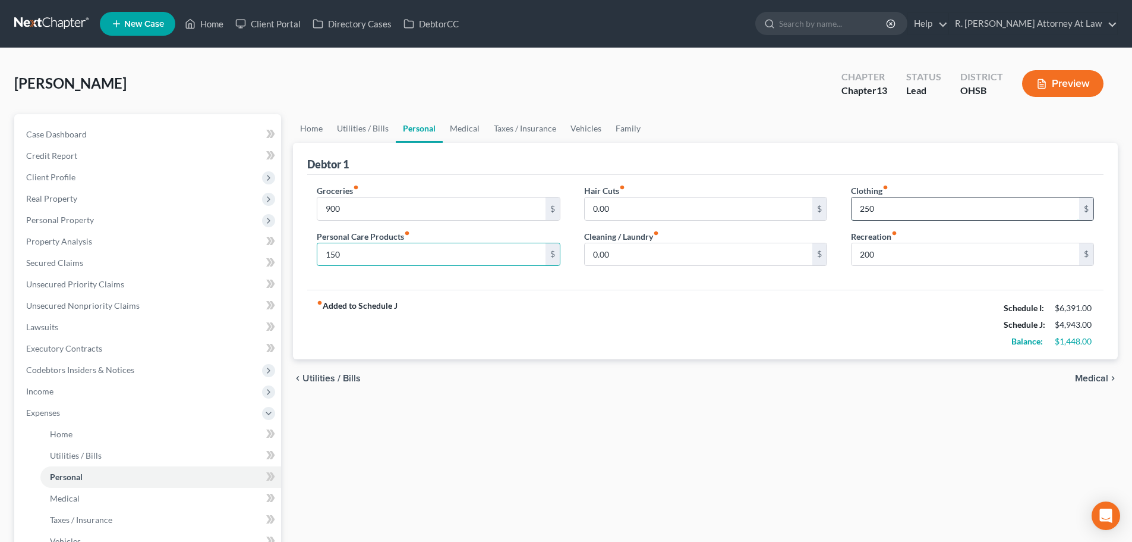
click at [914, 216] on input "250" at bounding box center [966, 208] width 228 height 23
type input "300"
click at [624, 208] on input "0.00" at bounding box center [699, 208] width 228 height 23
click at [361, 127] on link "Utilities / Bills" at bounding box center [363, 128] width 66 height 29
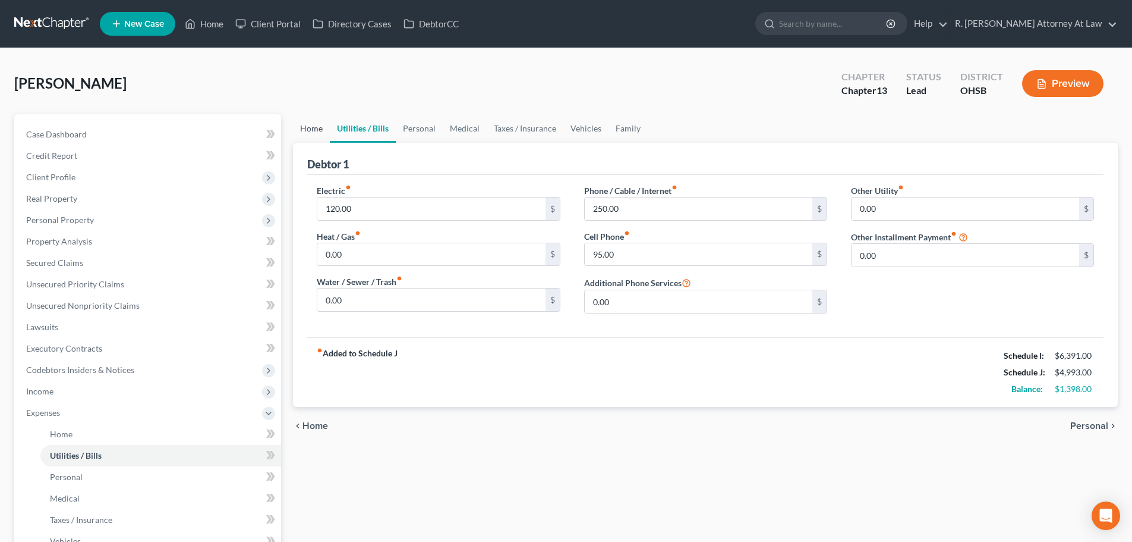
click at [312, 128] on link "Home" at bounding box center [311, 128] width 37 height 29
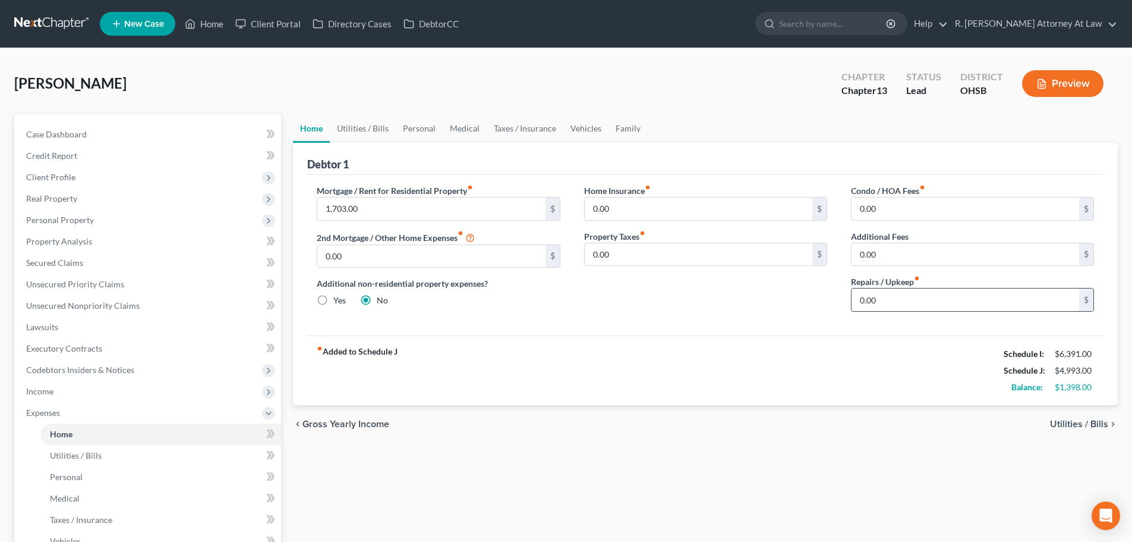
click at [892, 300] on input "0.00" at bounding box center [966, 299] width 228 height 23
type input "10"
click at [349, 128] on link "Utilities / Bills" at bounding box center [363, 128] width 66 height 29
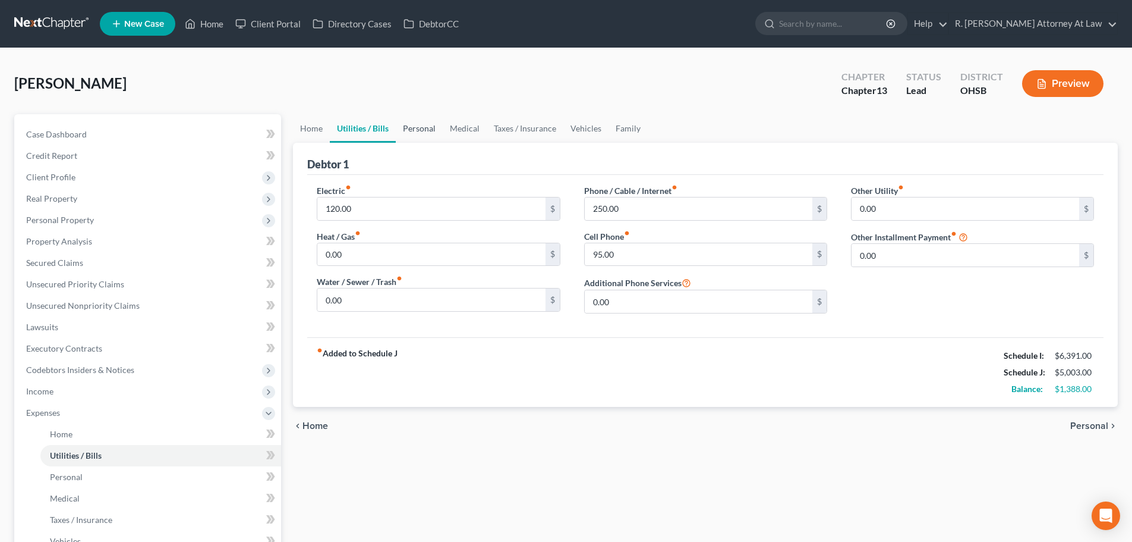
click at [421, 130] on link "Personal" at bounding box center [419, 128] width 47 height 29
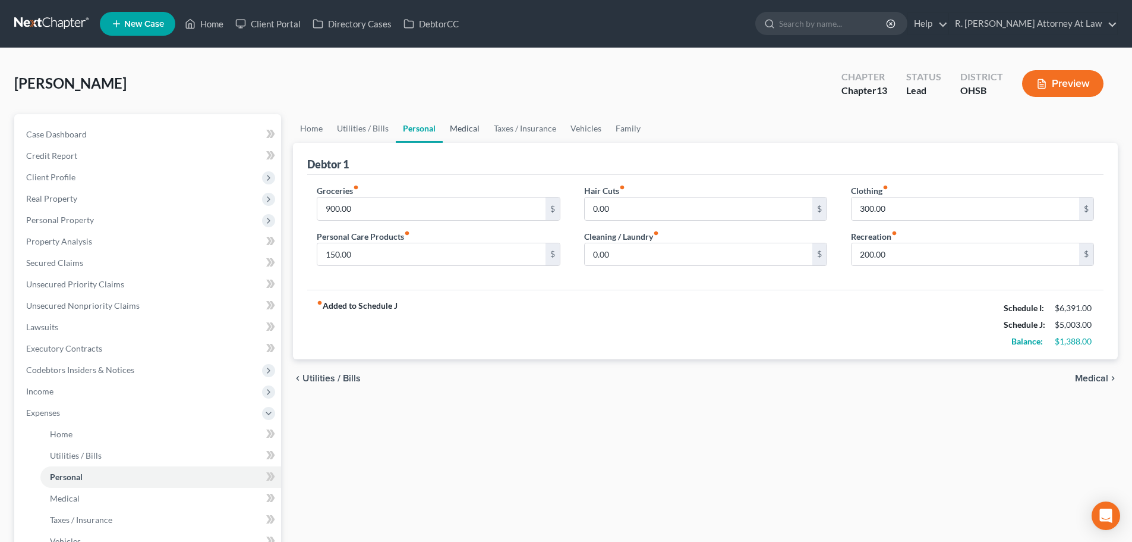
click at [460, 125] on link "Medical" at bounding box center [465, 128] width 44 height 29
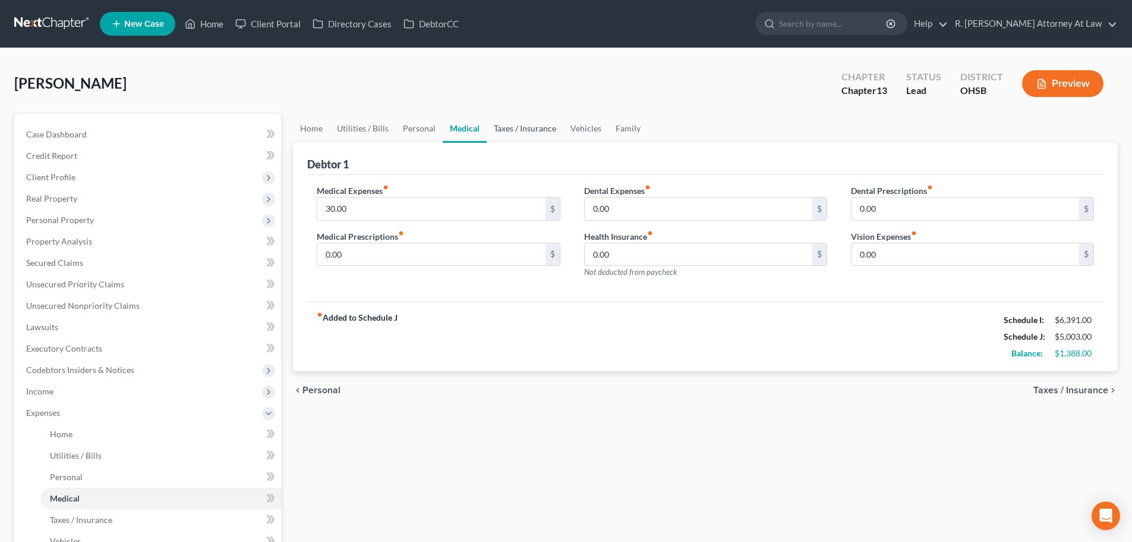
click at [507, 131] on link "Taxes / Insurance" at bounding box center [525, 128] width 77 height 29
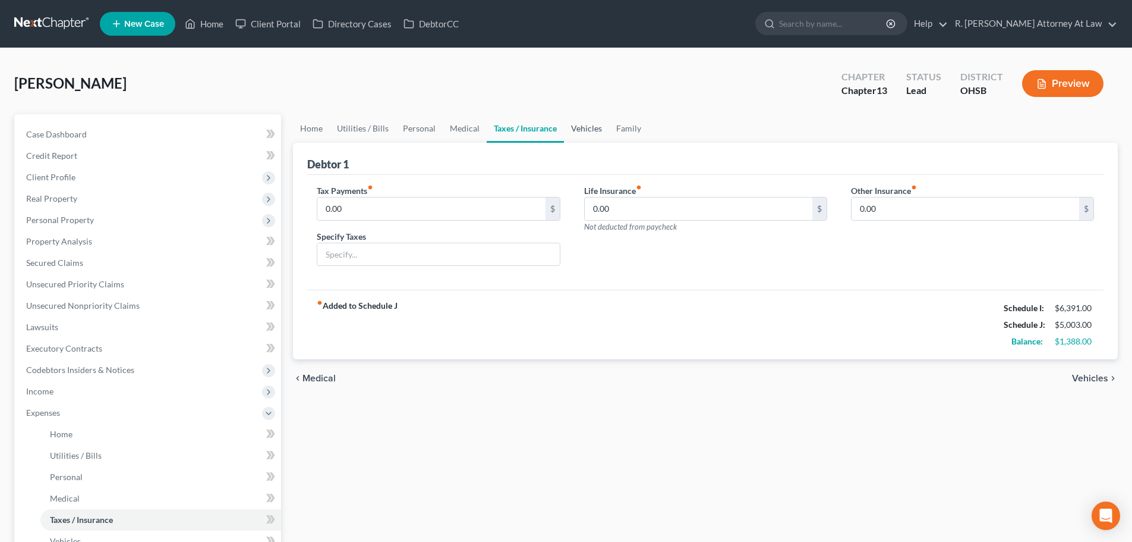
click at [581, 125] on link "Vehicles" at bounding box center [586, 128] width 45 height 29
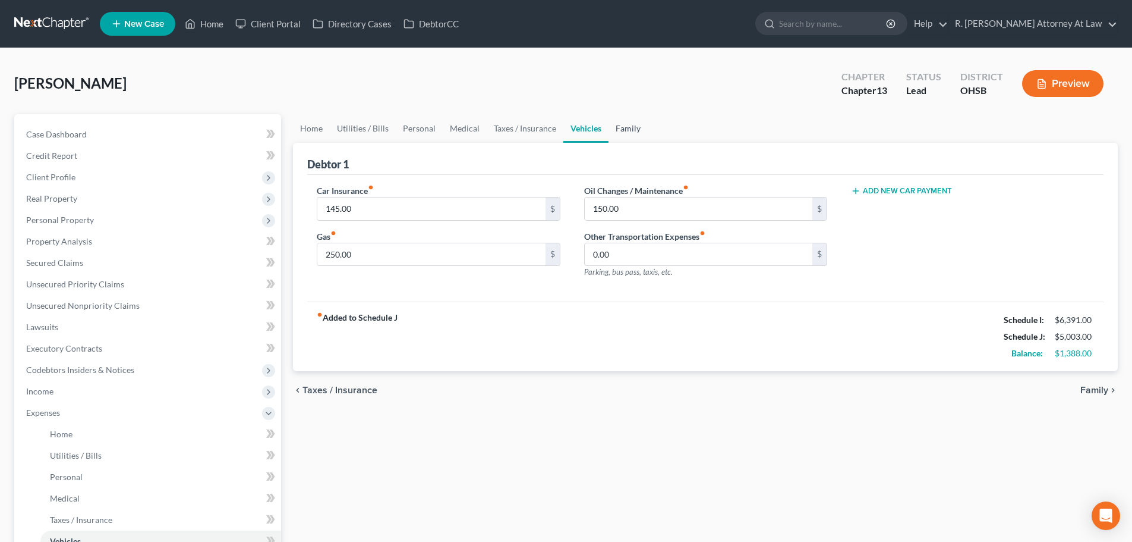
click at [628, 126] on link "Family" at bounding box center [628, 128] width 39 height 29
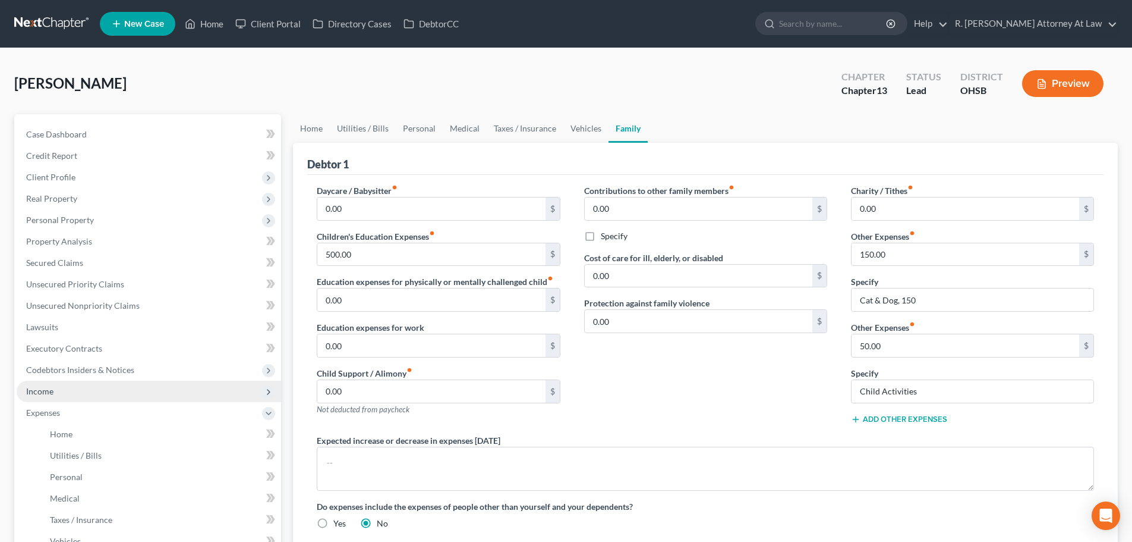
click at [29, 389] on span "Income" at bounding box center [39, 391] width 27 height 10
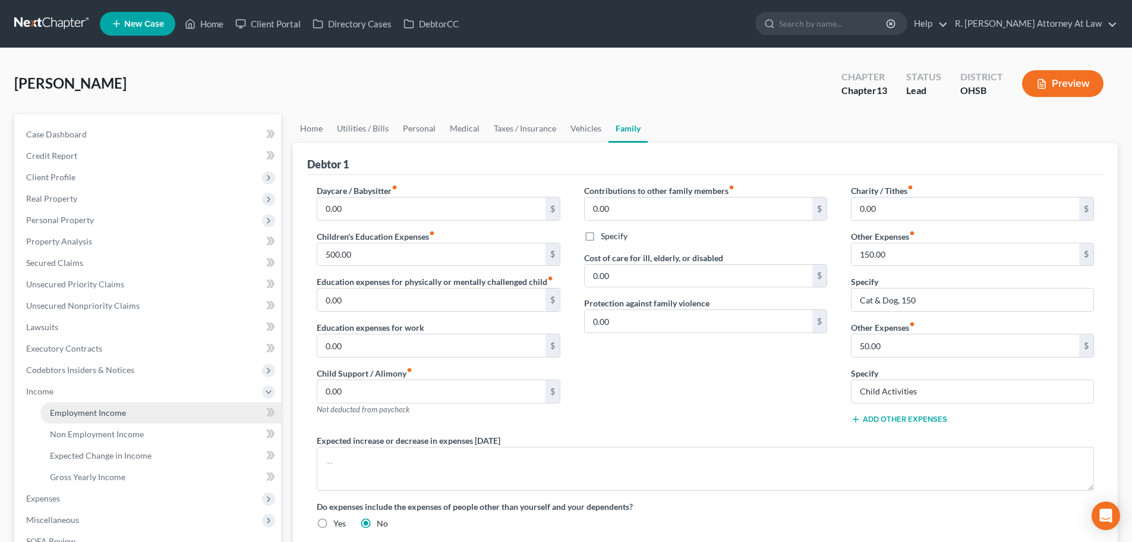
click at [59, 408] on span "Employment Income" at bounding box center [88, 412] width 76 height 10
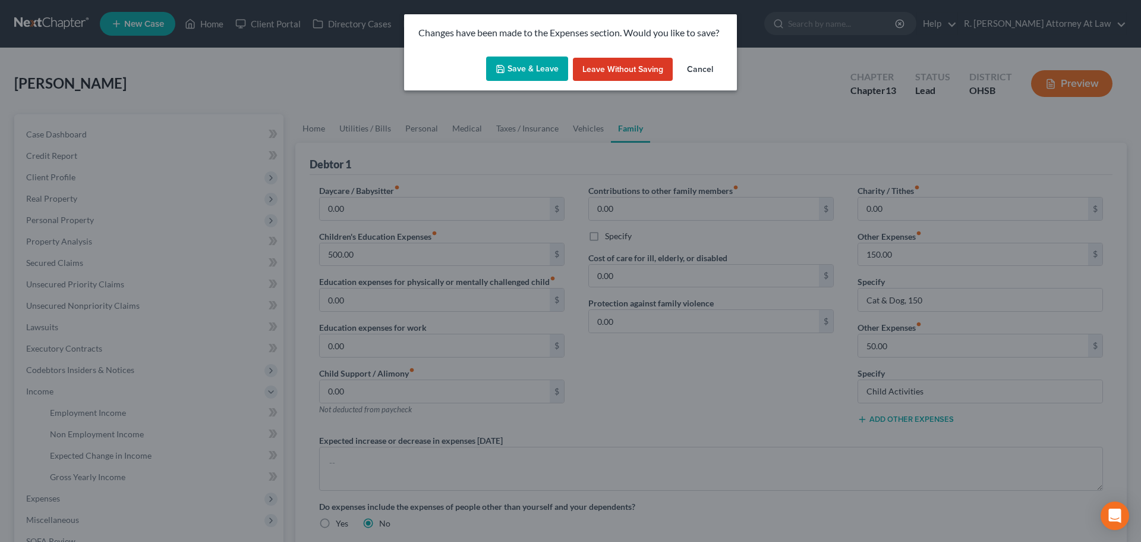
click at [515, 68] on button "Save & Leave" at bounding box center [527, 68] width 82 height 25
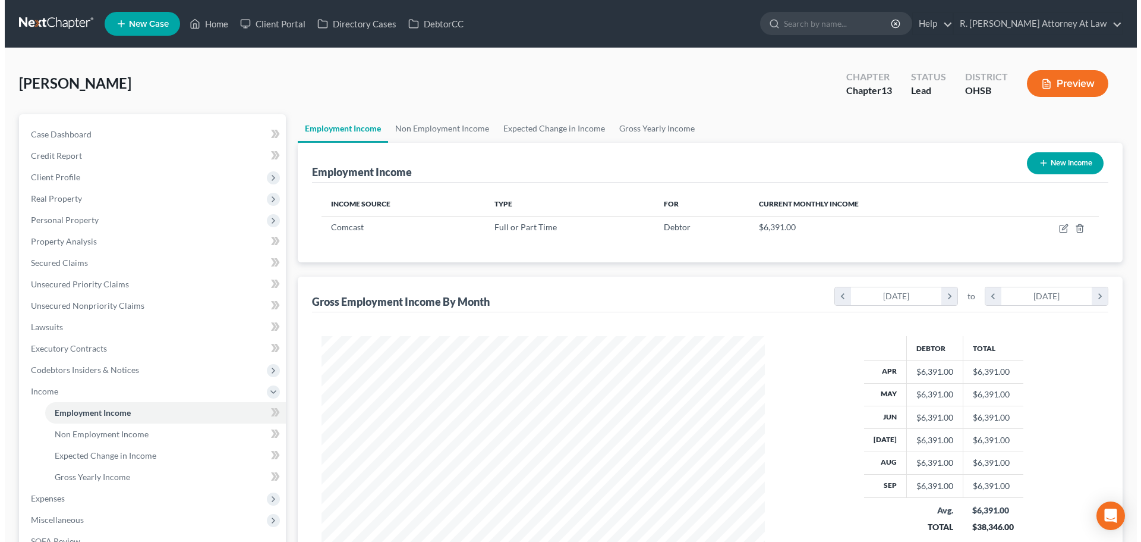
scroll to position [222, 467]
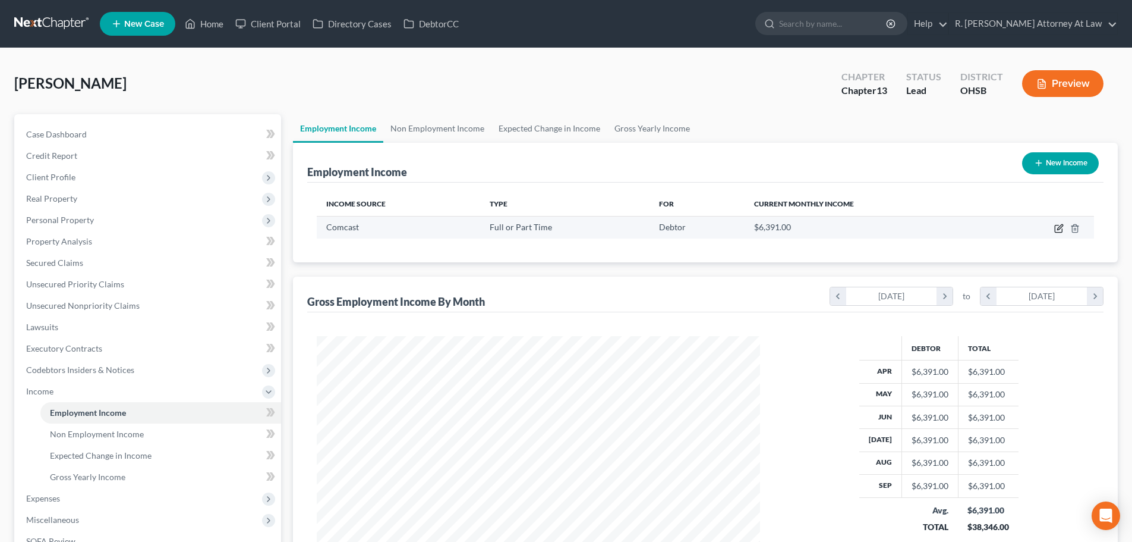
click at [1058, 229] on icon "button" at bounding box center [1060, 229] width 10 height 10
select select "0"
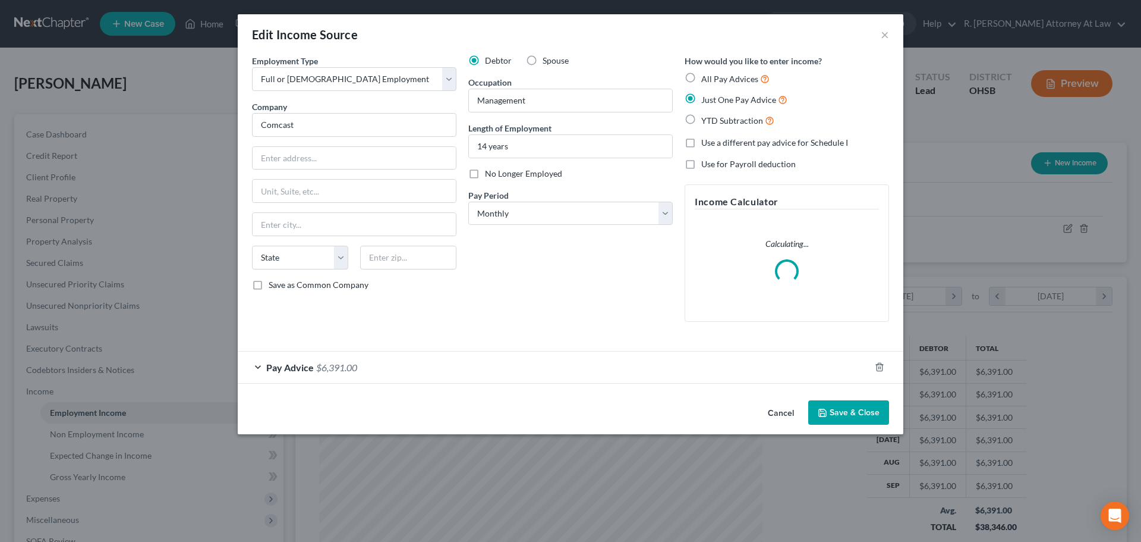
scroll to position [224, 471]
click at [503, 369] on div "Pay Advice $6,391.00" at bounding box center [554, 367] width 632 height 32
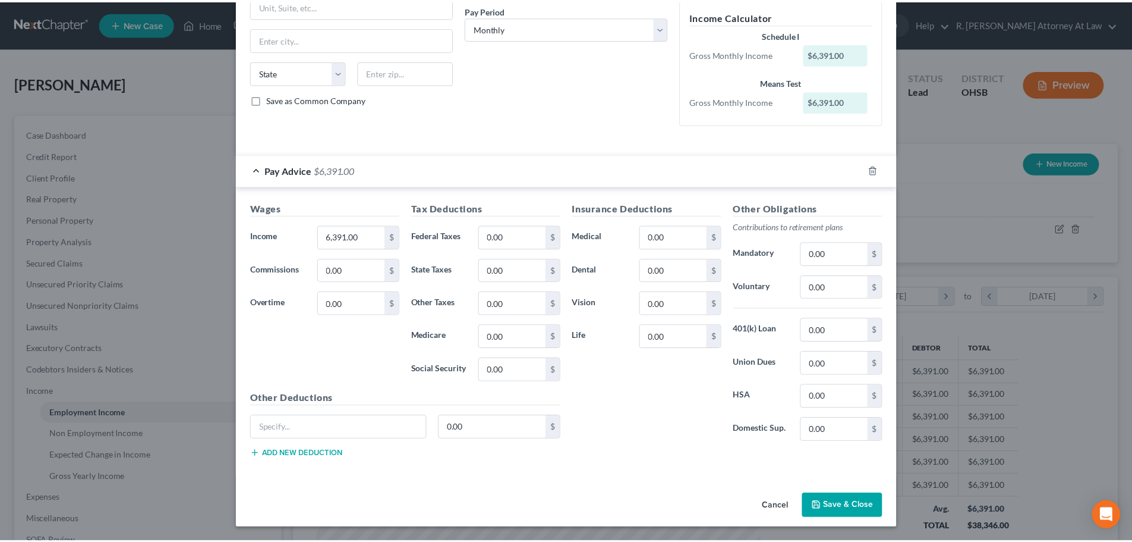
scroll to position [185, 0]
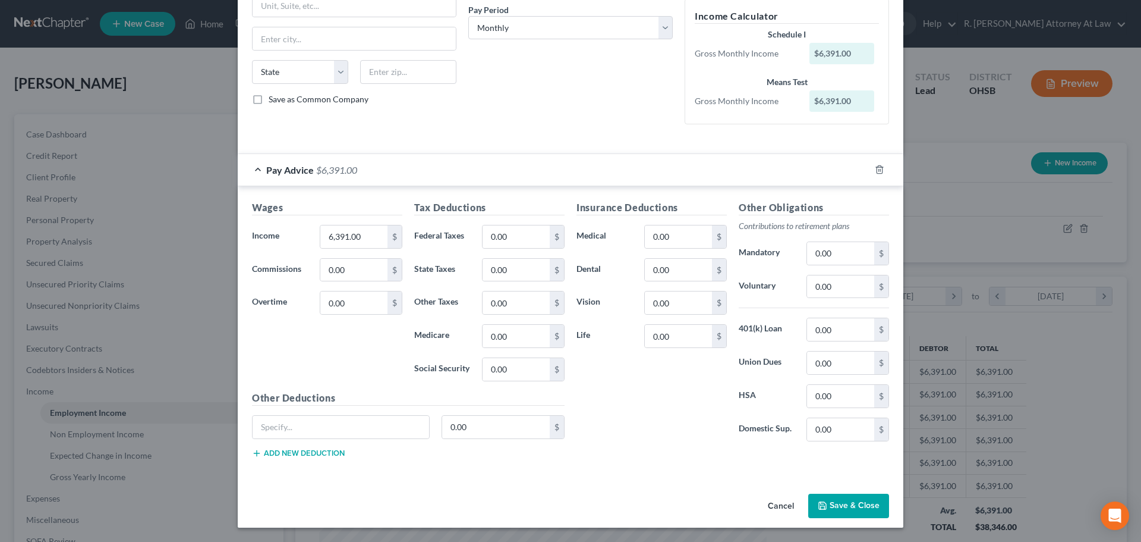
click at [855, 508] on button "Save & Close" at bounding box center [848, 505] width 81 height 25
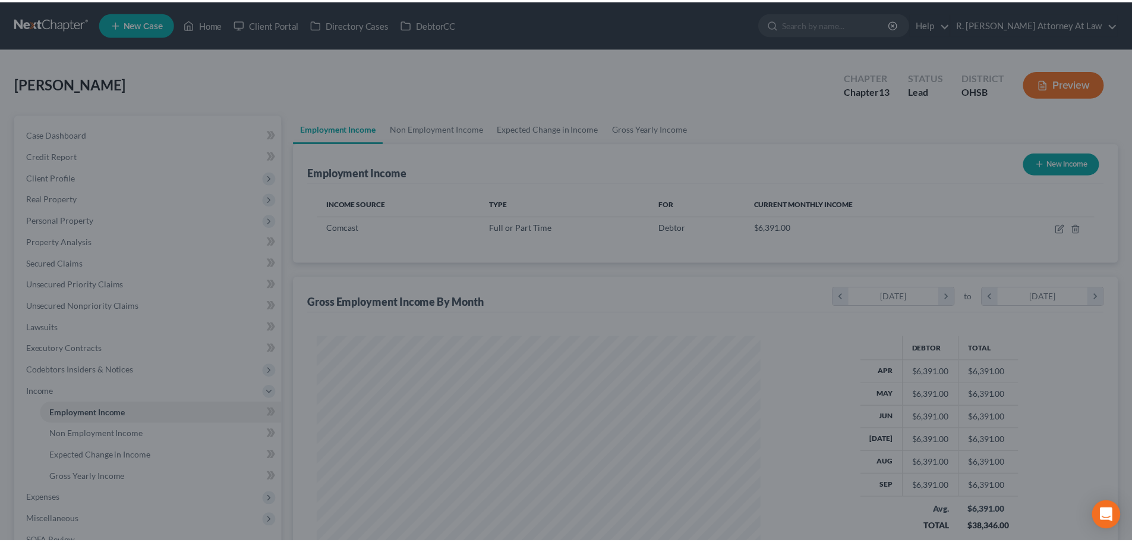
scroll to position [594220, 593975]
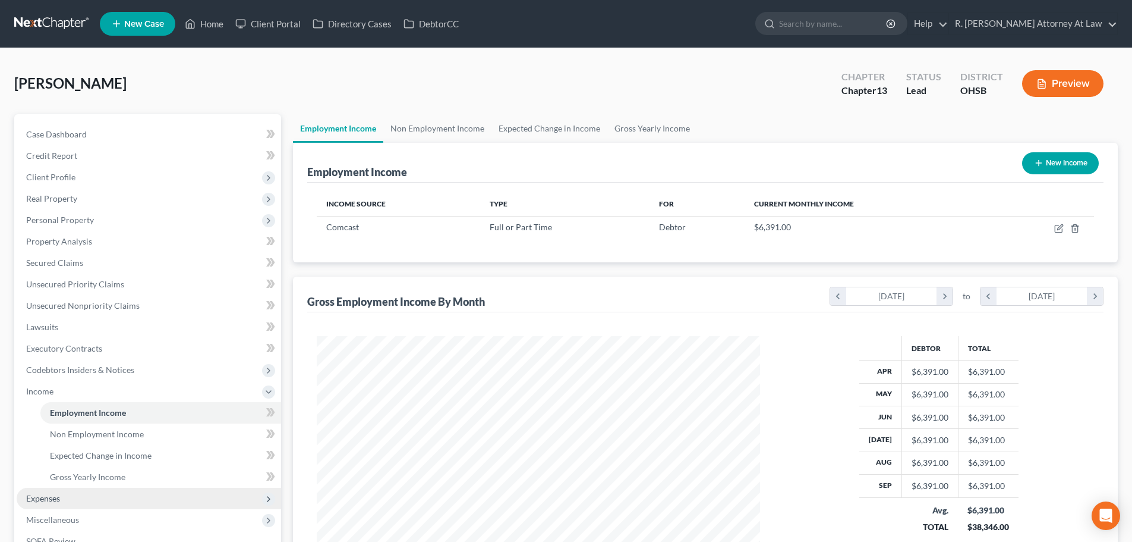
click at [38, 497] on span "Expenses" at bounding box center [43, 498] width 34 height 10
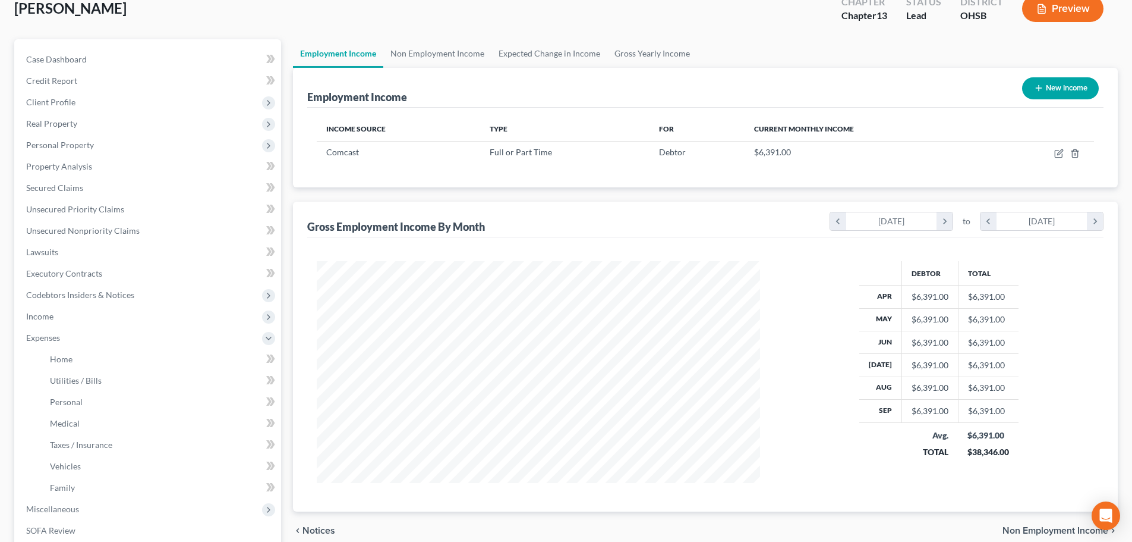
scroll to position [238, 0]
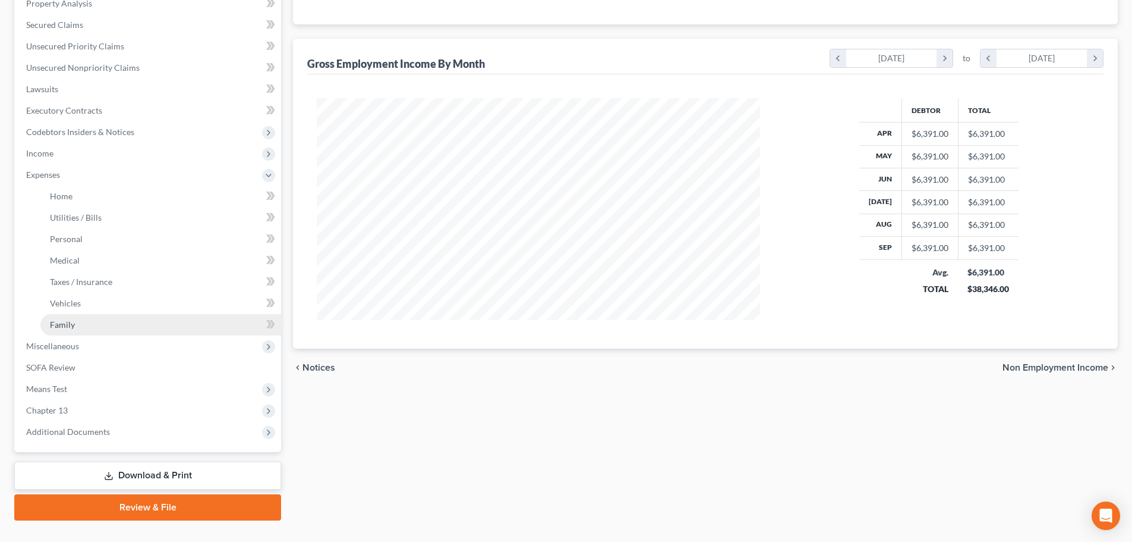
click at [66, 323] on span "Family" at bounding box center [62, 324] width 25 height 10
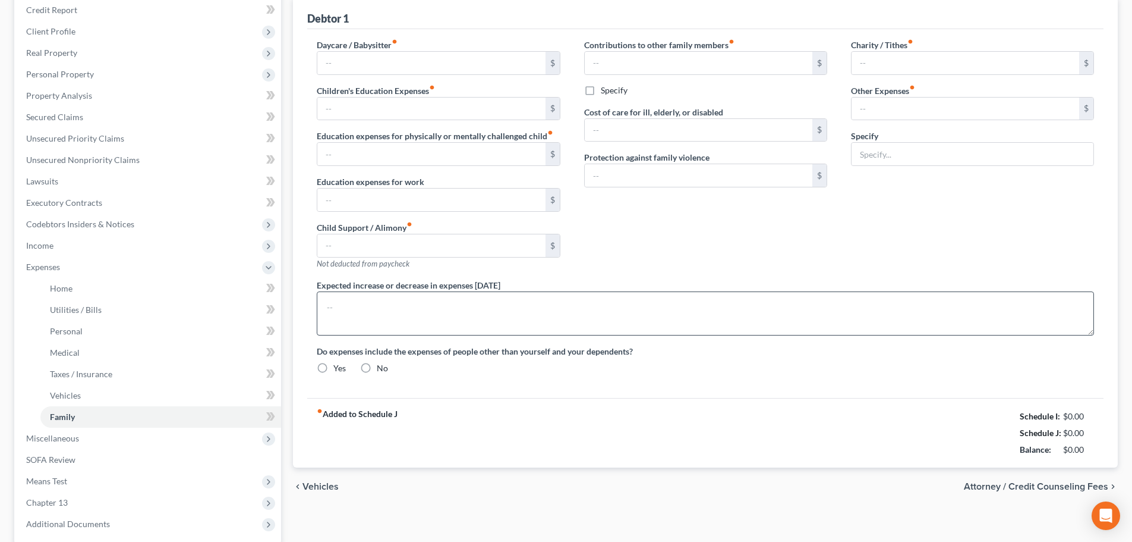
type input "0.00"
type input "500.00"
type input "0.00"
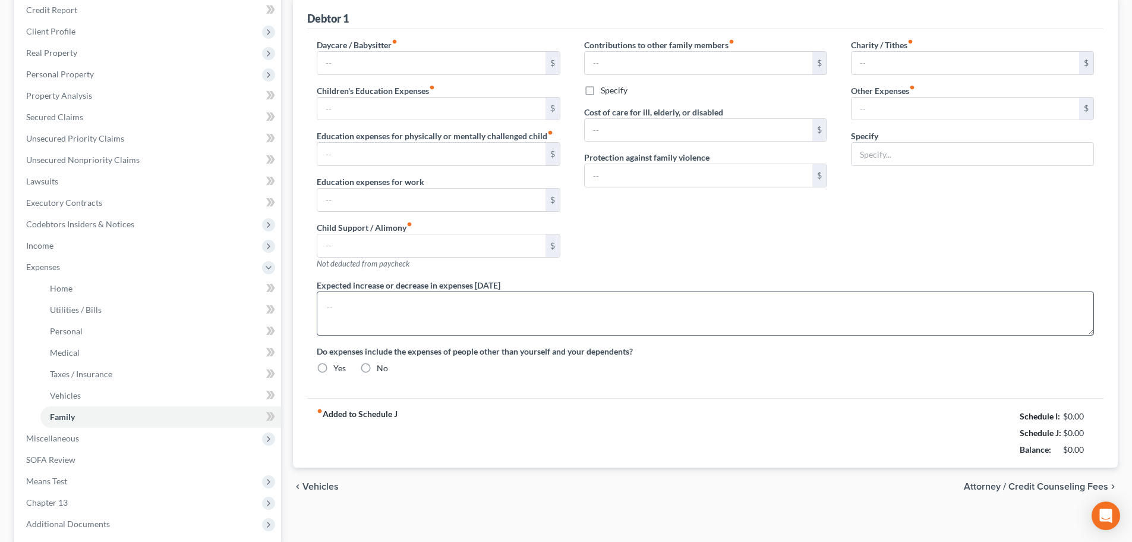
type input "0.00"
type input "150.00"
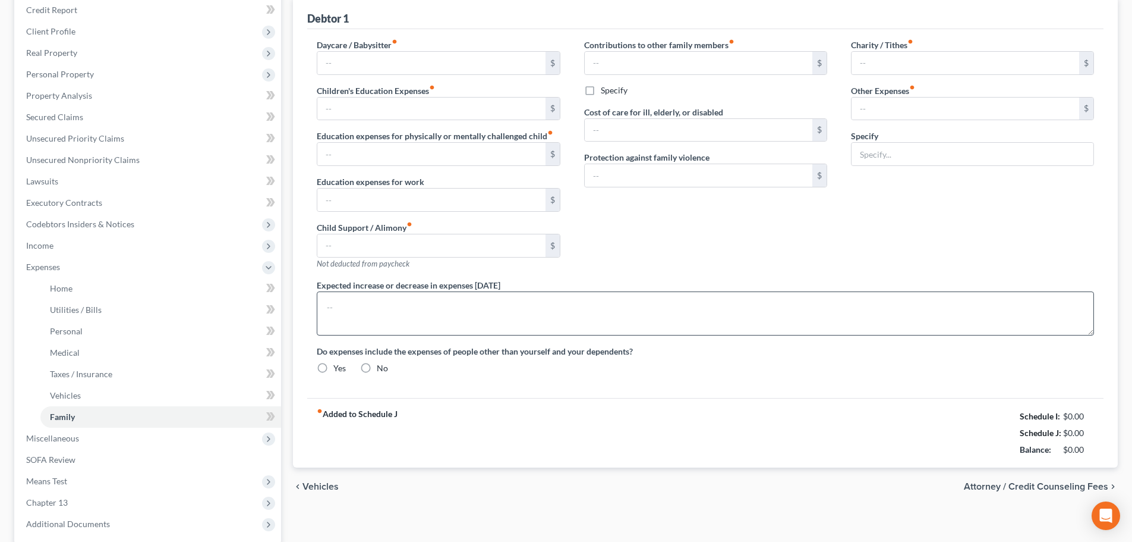
type input "Cat & Dog, 150"
radio input "true"
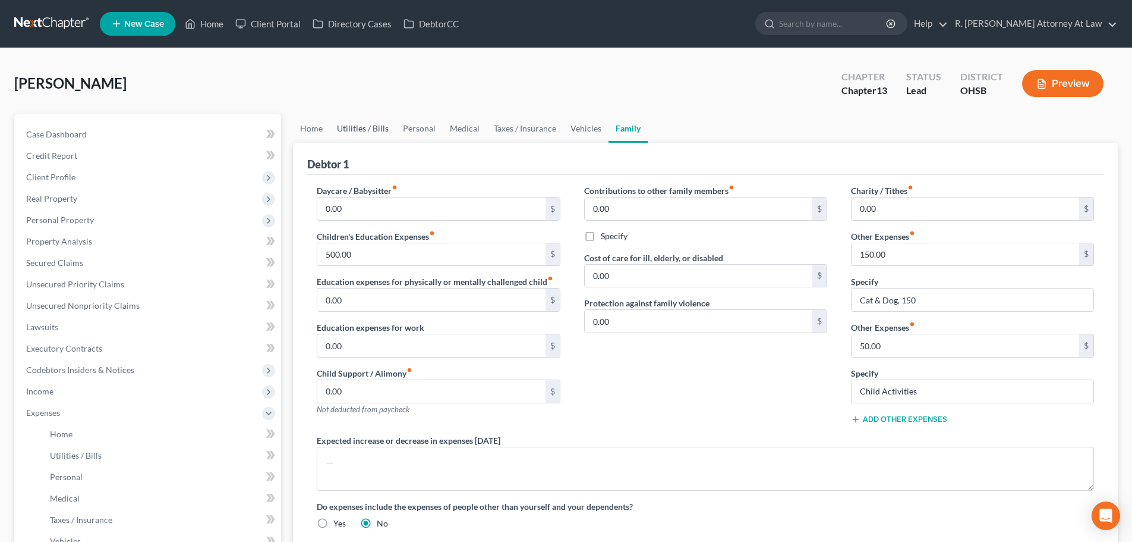
click at [361, 130] on link "Utilities / Bills" at bounding box center [363, 128] width 66 height 29
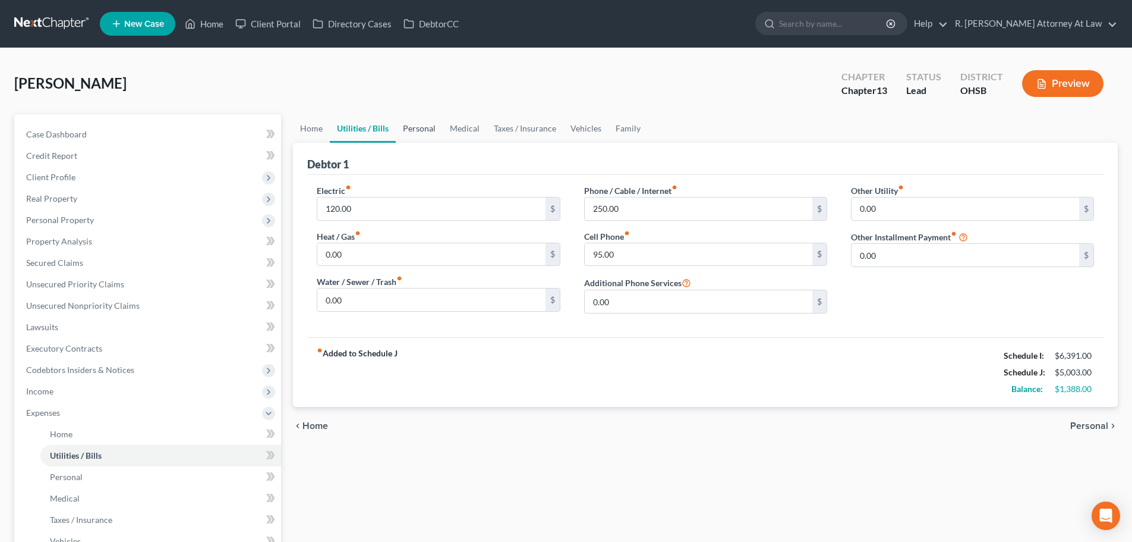
click at [421, 128] on link "Personal" at bounding box center [419, 128] width 47 height 29
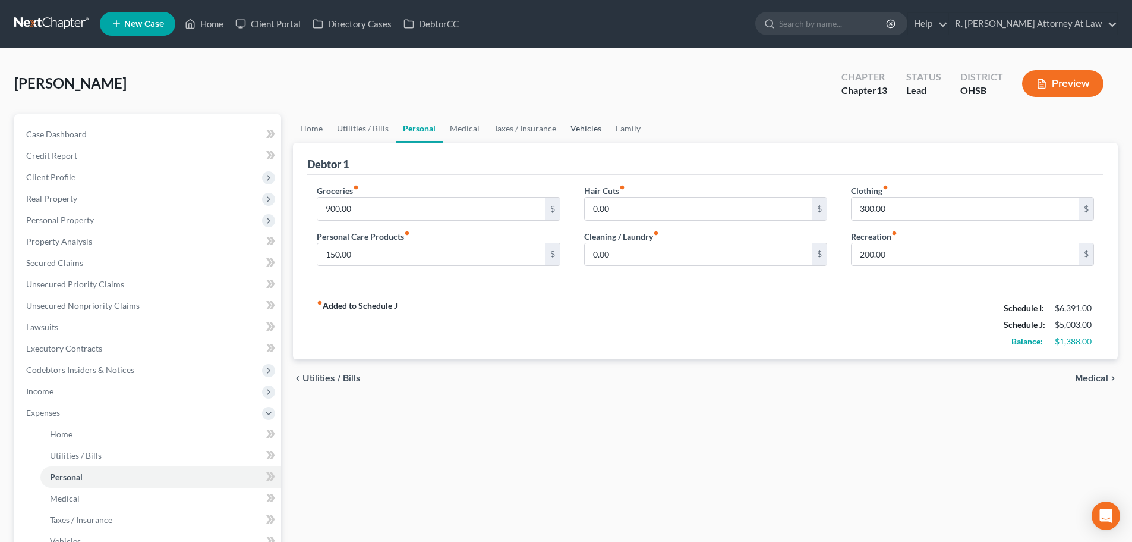
click at [577, 126] on link "Vehicles" at bounding box center [586, 128] width 45 height 29
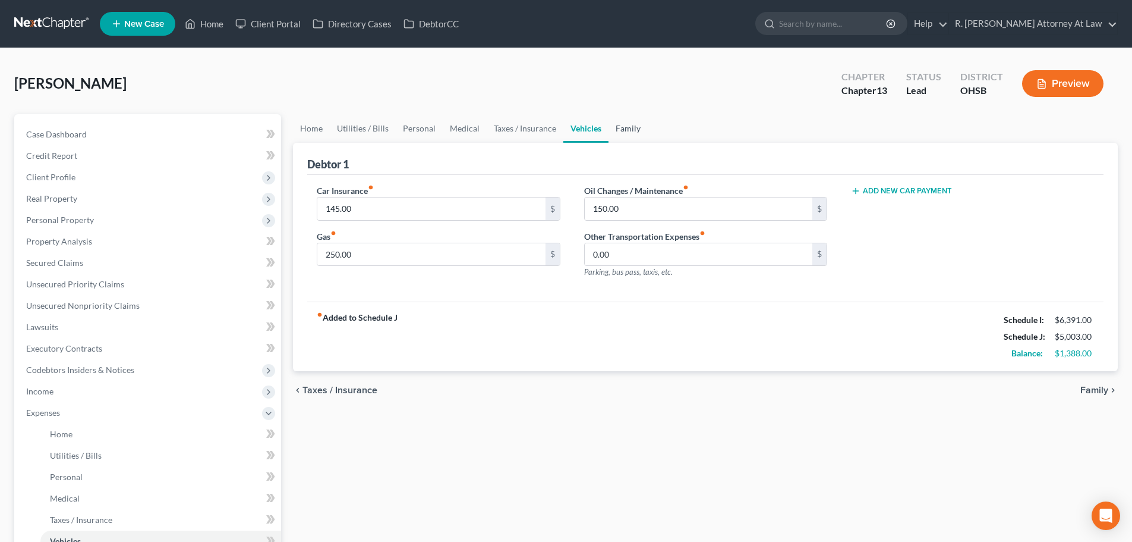
click at [621, 130] on link "Family" at bounding box center [628, 128] width 39 height 29
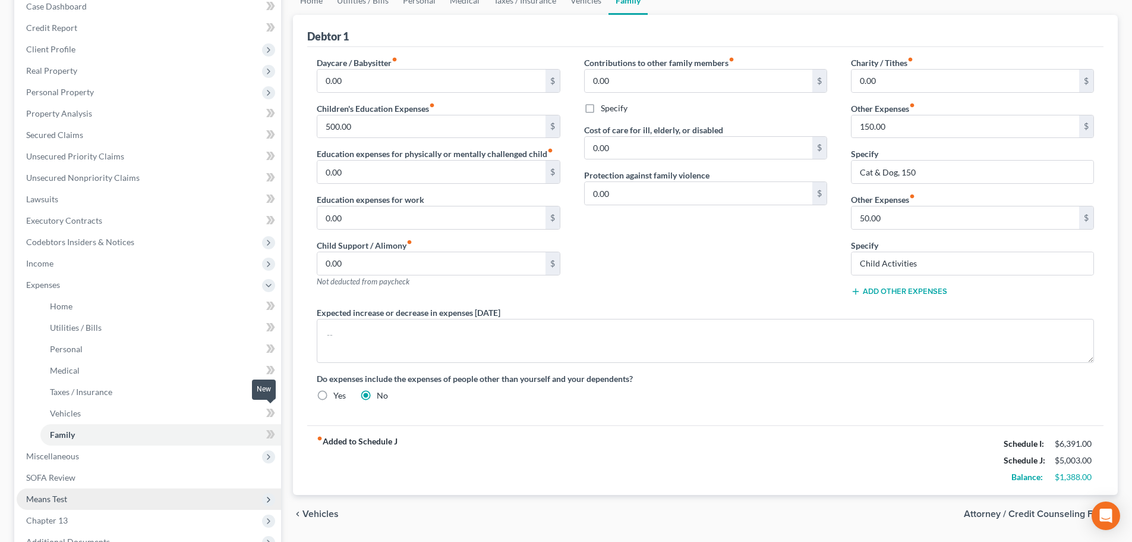
scroll to position [262, 0]
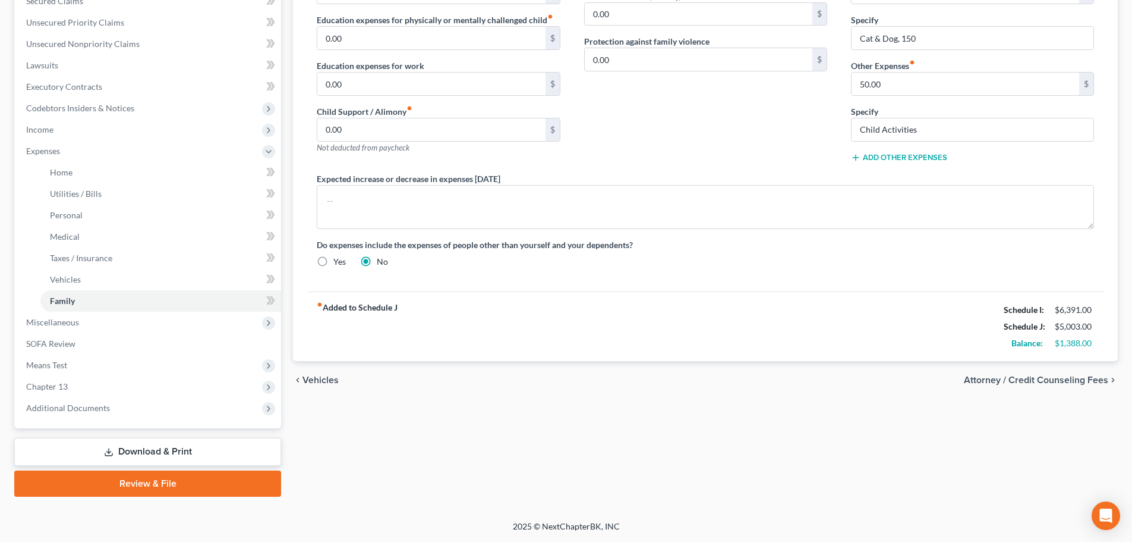
click at [151, 452] on link "Download & Print" at bounding box center [147, 452] width 267 height 28
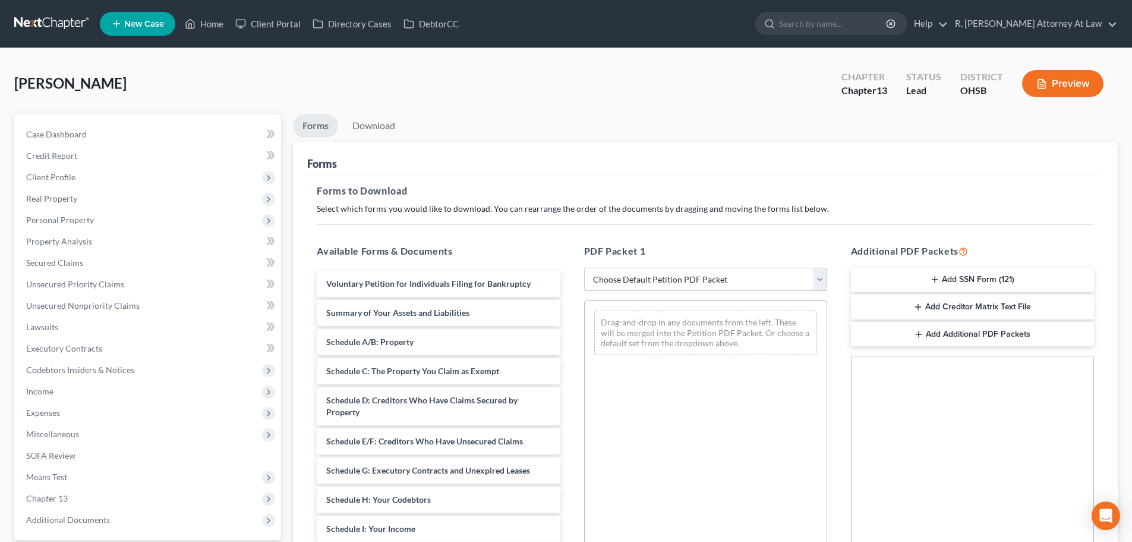
click at [743, 273] on select "Choose Default Petition PDF Packet Complete Bankruptcy Petition (all forms and …" at bounding box center [705, 279] width 243 height 24
click at [525, 152] on div "Forms" at bounding box center [705, 158] width 797 height 32
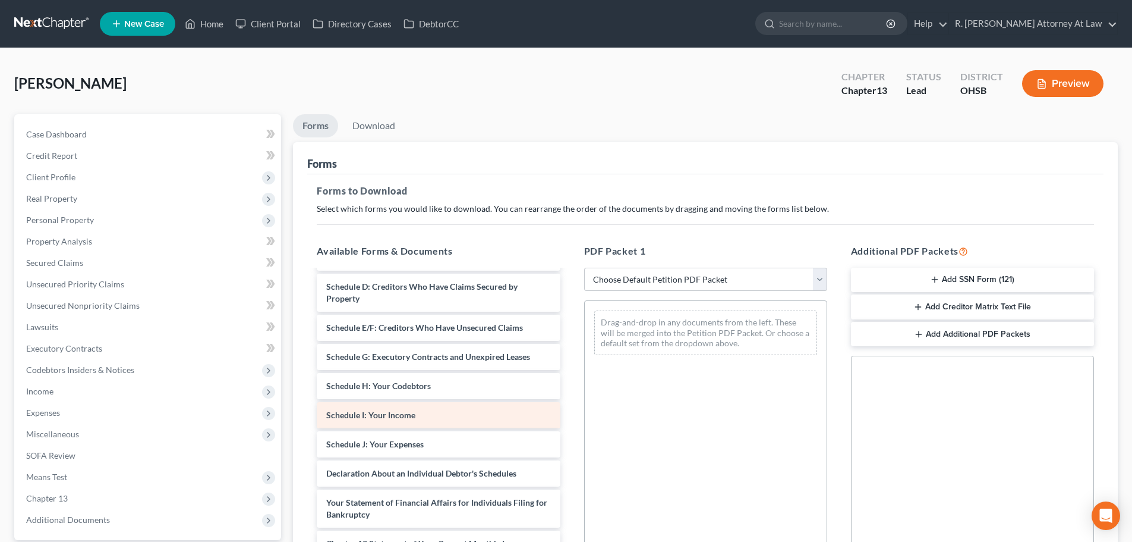
scroll to position [119, 0]
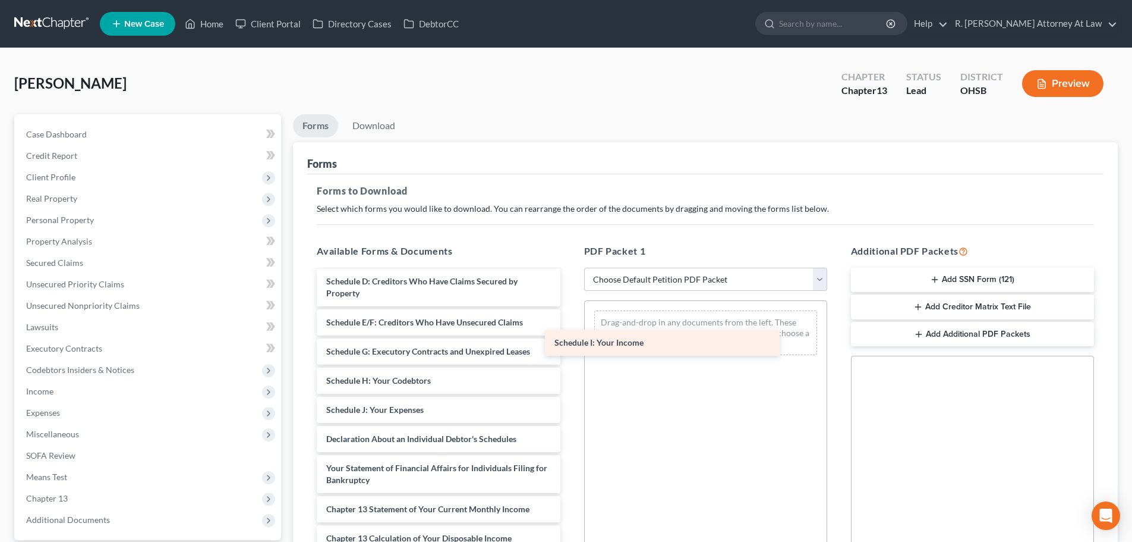
drag, startPoint x: 394, startPoint y: 403, endPoint x: 666, endPoint y: 331, distance: 281.6
click at [569, 331] on div "Schedule I: Your Income Voluntary Petition for Individuals Filing for Bankruptc…" at bounding box center [438, 416] width 262 height 528
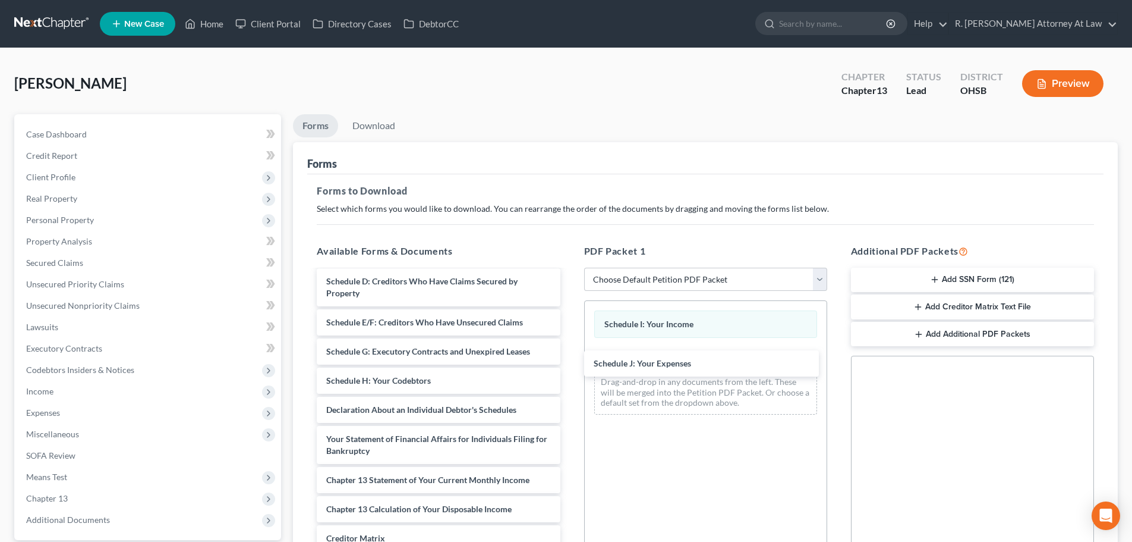
drag, startPoint x: 427, startPoint y: 410, endPoint x: 846, endPoint y: 360, distance: 422.0
click at [569, 363] on div "Schedule J: Your Expenses Voluntary Petition for Individuals Filing for Bankrup…" at bounding box center [438, 401] width 262 height 499
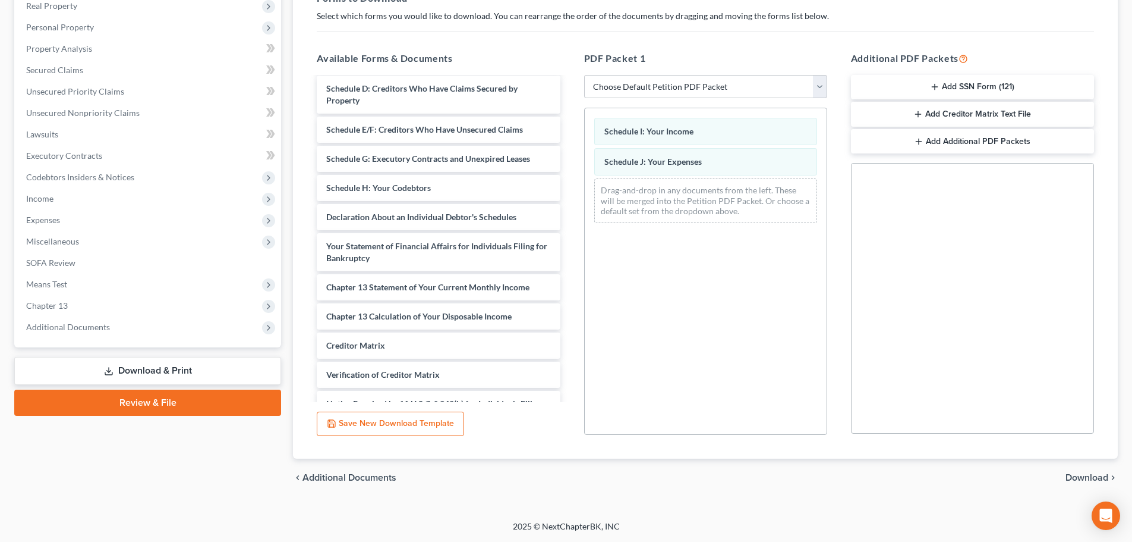
click at [1087, 473] on span "Download" at bounding box center [1087, 478] width 43 height 10
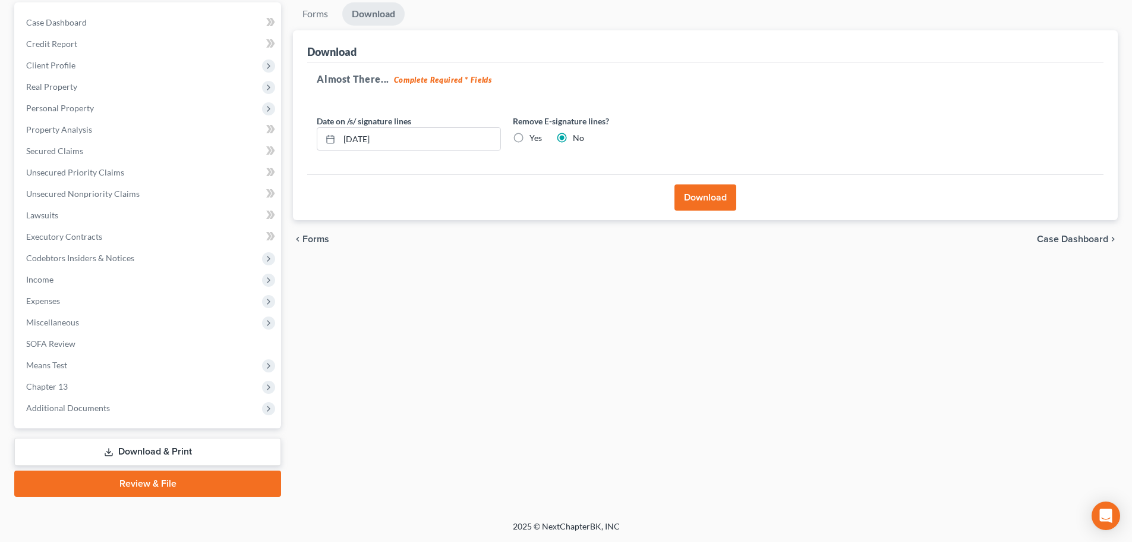
scroll to position [112, 0]
click at [716, 189] on button "Download" at bounding box center [706, 197] width 62 height 26
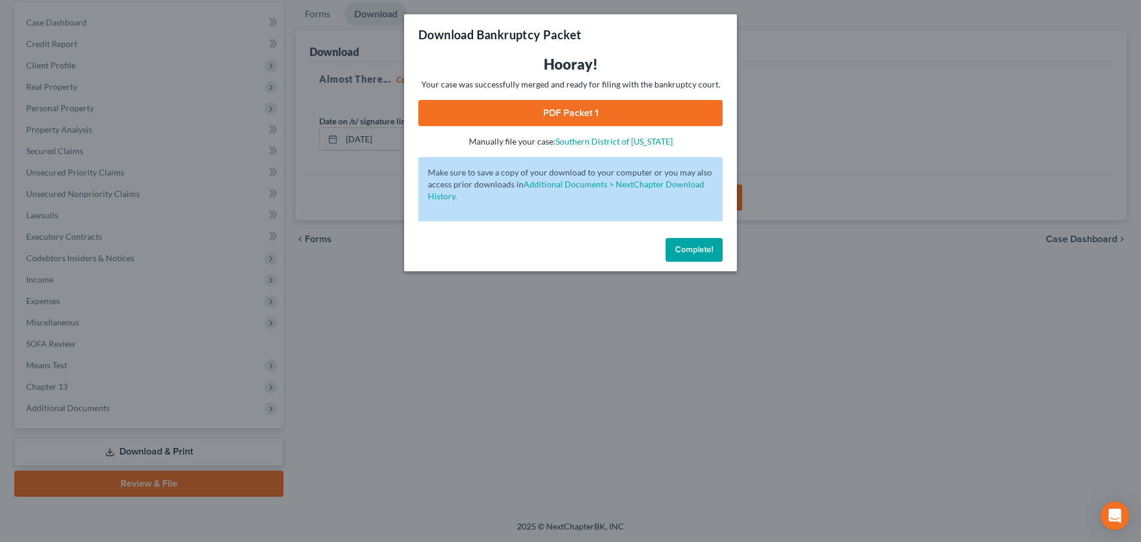
click at [567, 104] on link "PDF Packet 1" at bounding box center [570, 113] width 304 height 26
drag, startPoint x: 685, startPoint y: 247, endPoint x: 680, endPoint y: 242, distance: 7.2
click at [685, 247] on span "Complete!" at bounding box center [694, 249] width 38 height 10
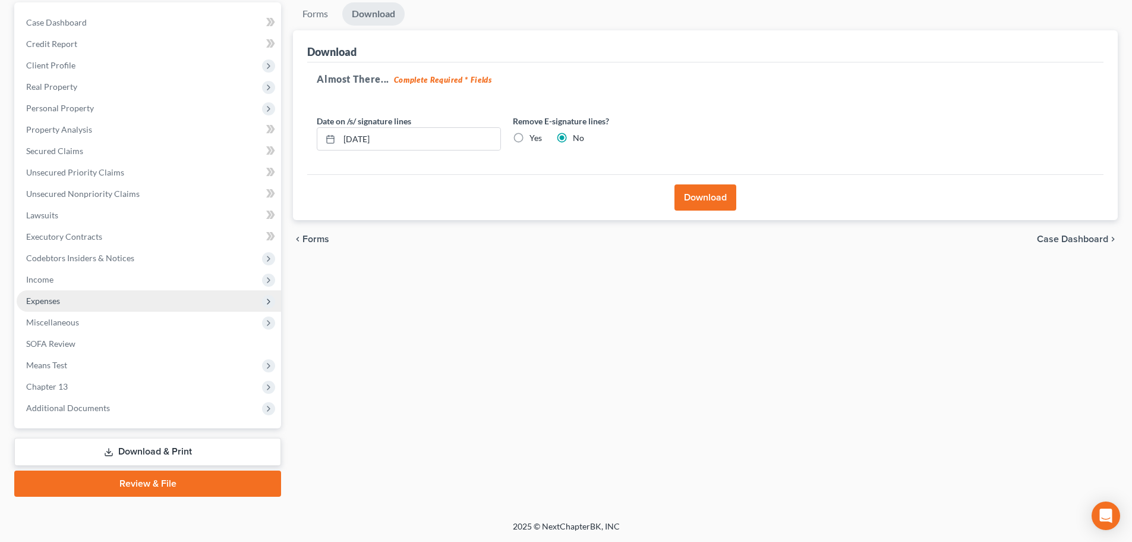
click at [45, 295] on span "Expenses" at bounding box center [43, 300] width 34 height 10
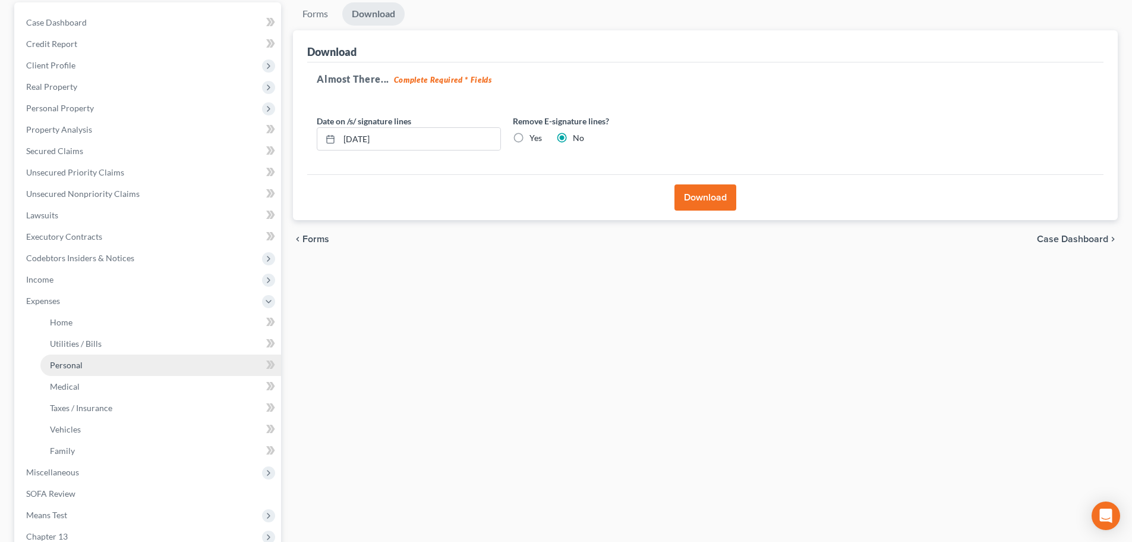
click at [58, 365] on span "Personal" at bounding box center [66, 365] width 33 height 10
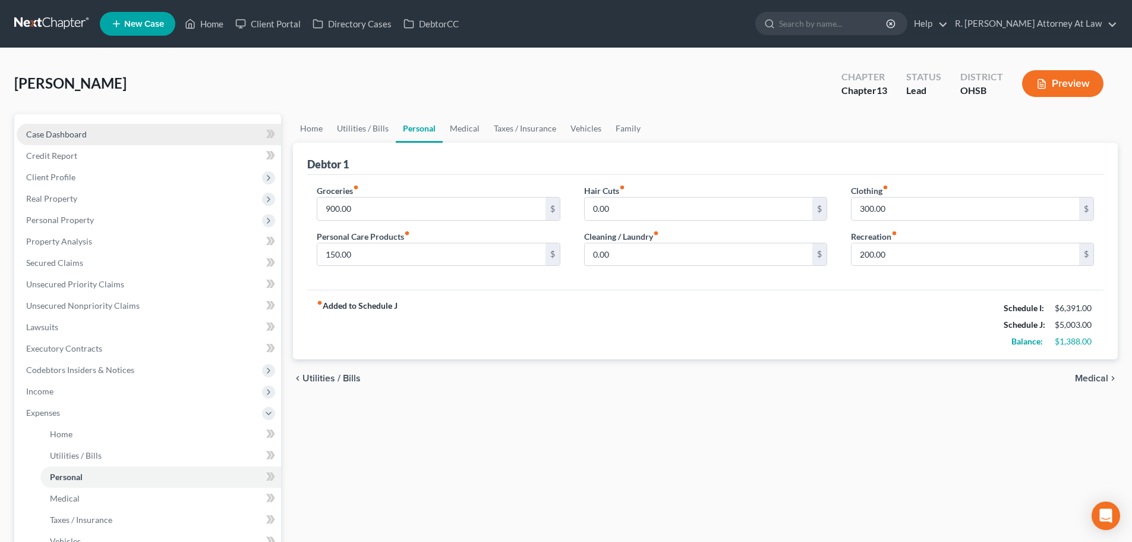
drag, startPoint x: 51, startPoint y: 134, endPoint x: 103, endPoint y: 141, distance: 53.4
click at [51, 134] on span "Case Dashboard" at bounding box center [56, 134] width 61 height 10
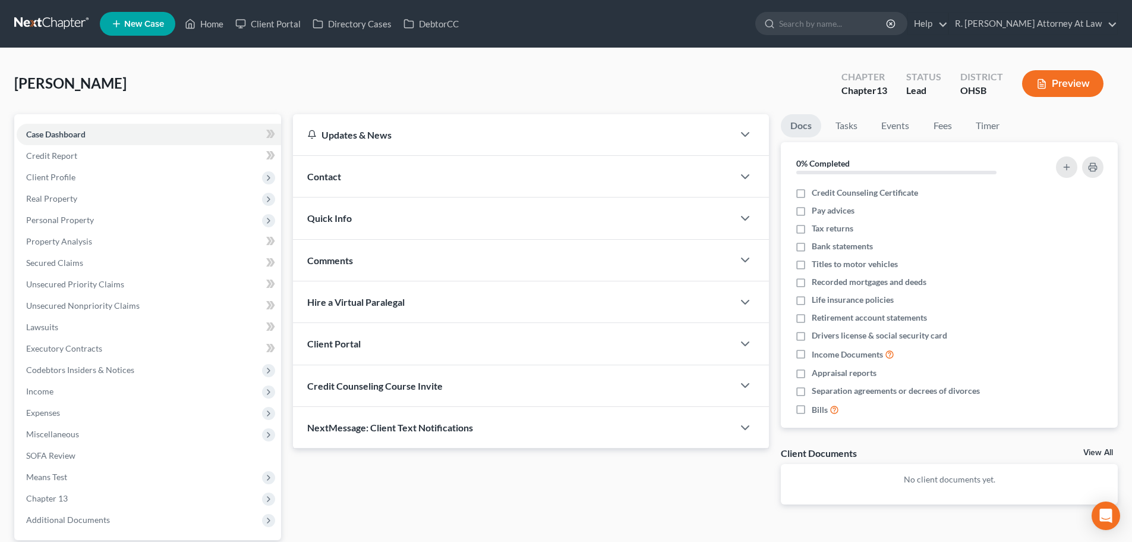
click at [338, 174] on span "Contact" at bounding box center [324, 176] width 34 height 11
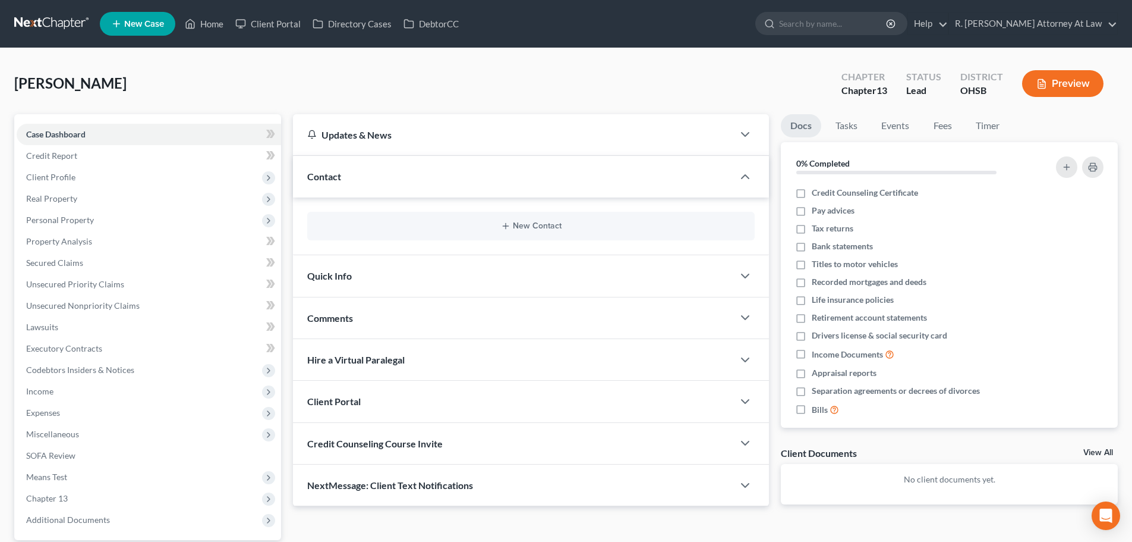
click at [338, 317] on span "Comments" at bounding box center [330, 317] width 46 height 11
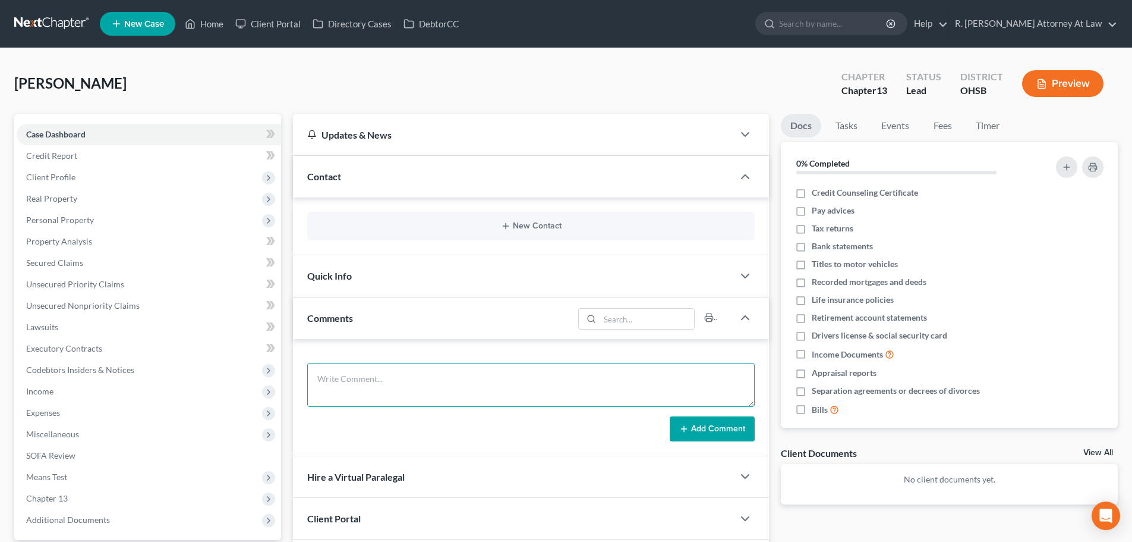
click at [346, 385] on textarea at bounding box center [531, 385] width 448 height 44
type textarea "Plan Client"
click at [710, 426] on button "Add Comment" at bounding box center [712, 428] width 85 height 25
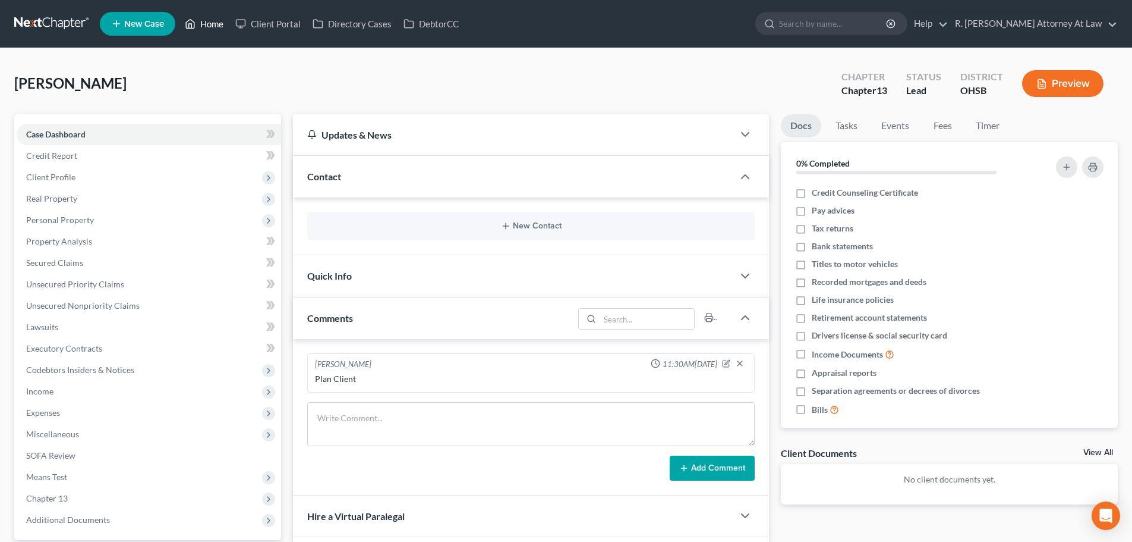
click at [209, 24] on link "Home" at bounding box center [204, 23] width 51 height 21
